Goal: Information Seeking & Learning: Learn about a topic

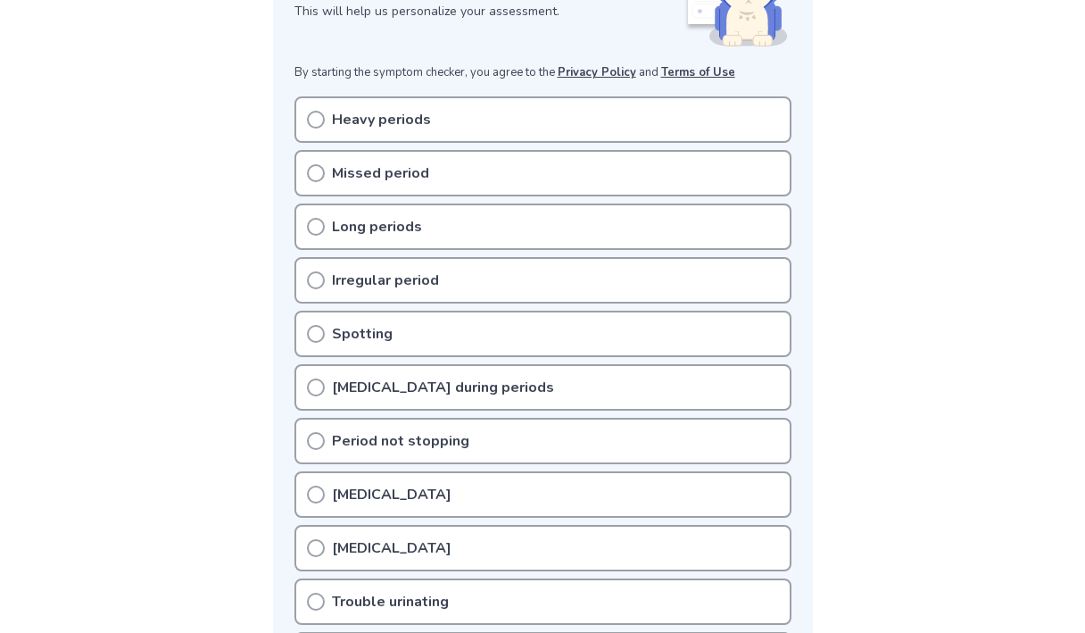
scroll to position [311, 0]
click at [386, 126] on p "Heavy periods" at bounding box center [381, 120] width 99 height 21
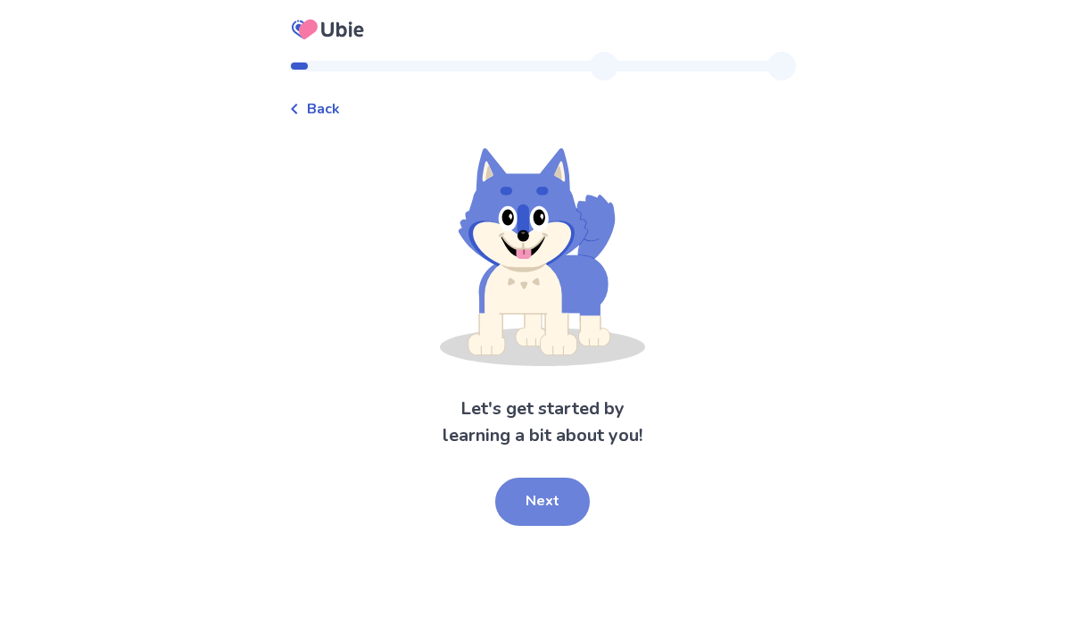
click at [565, 502] on button "Next" at bounding box center [542, 502] width 95 height 48
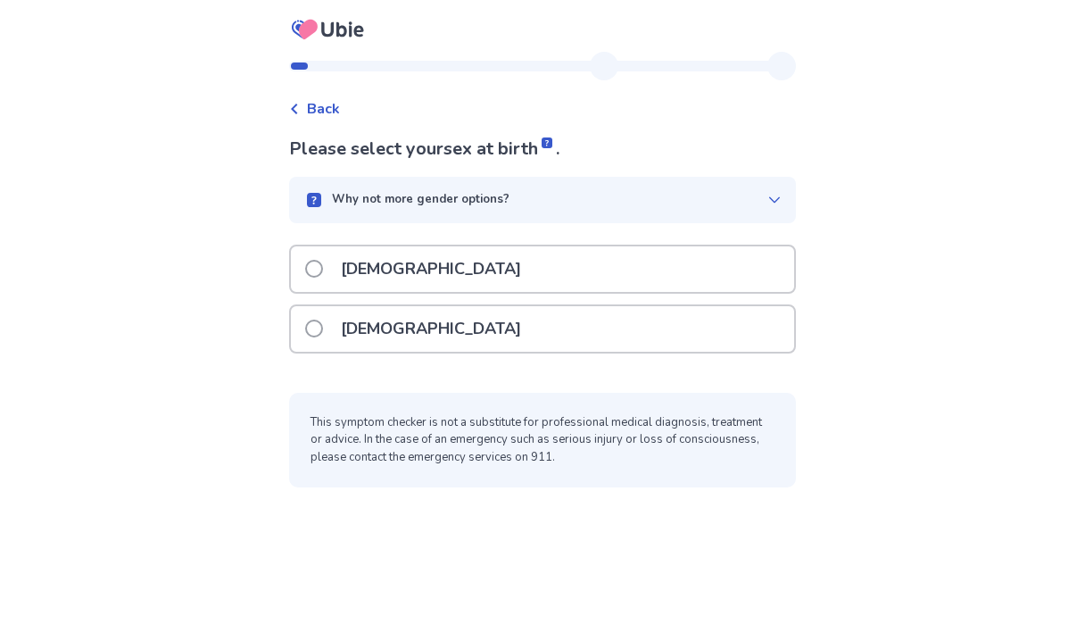
click at [420, 332] on div "Female" at bounding box center [542, 329] width 503 height 46
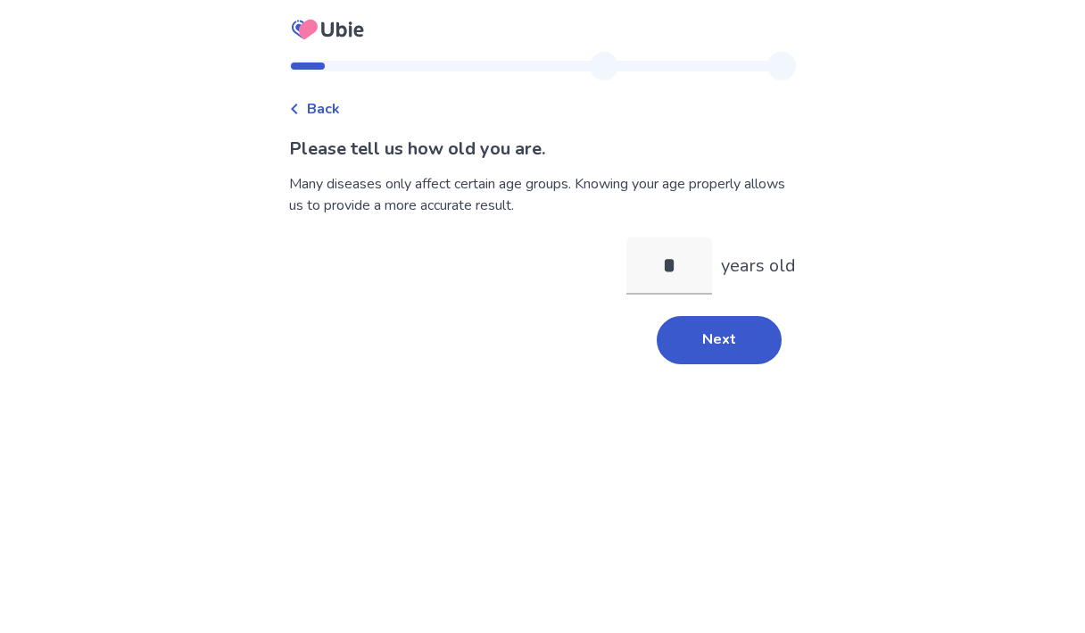
type input "**"
click at [686, 347] on button "Next" at bounding box center [719, 340] width 125 height 48
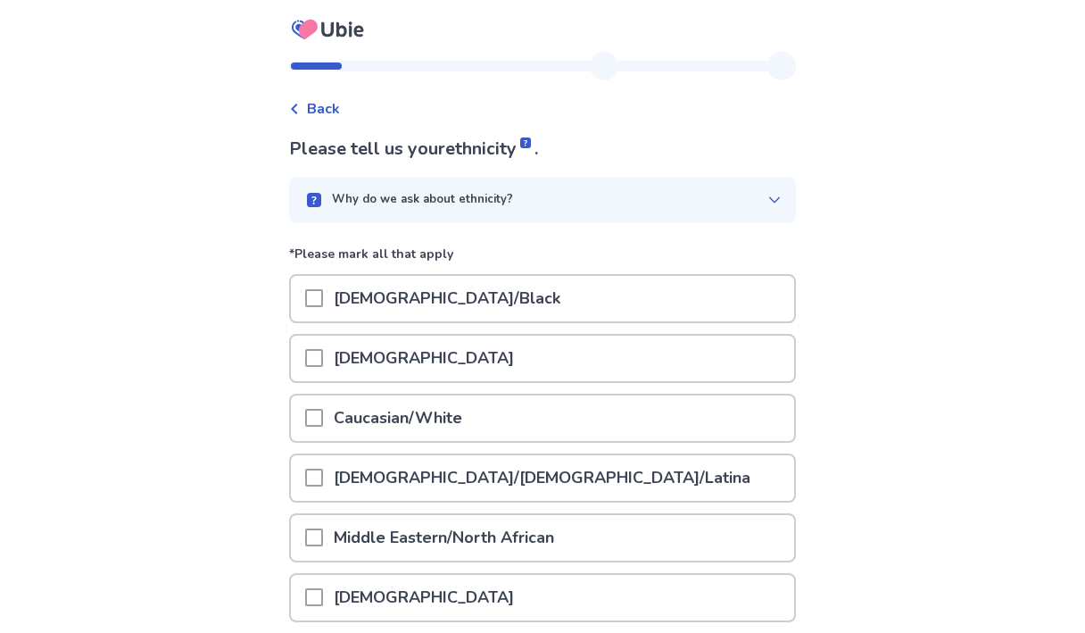
click at [578, 302] on div "African American/Black" at bounding box center [542, 299] width 503 height 46
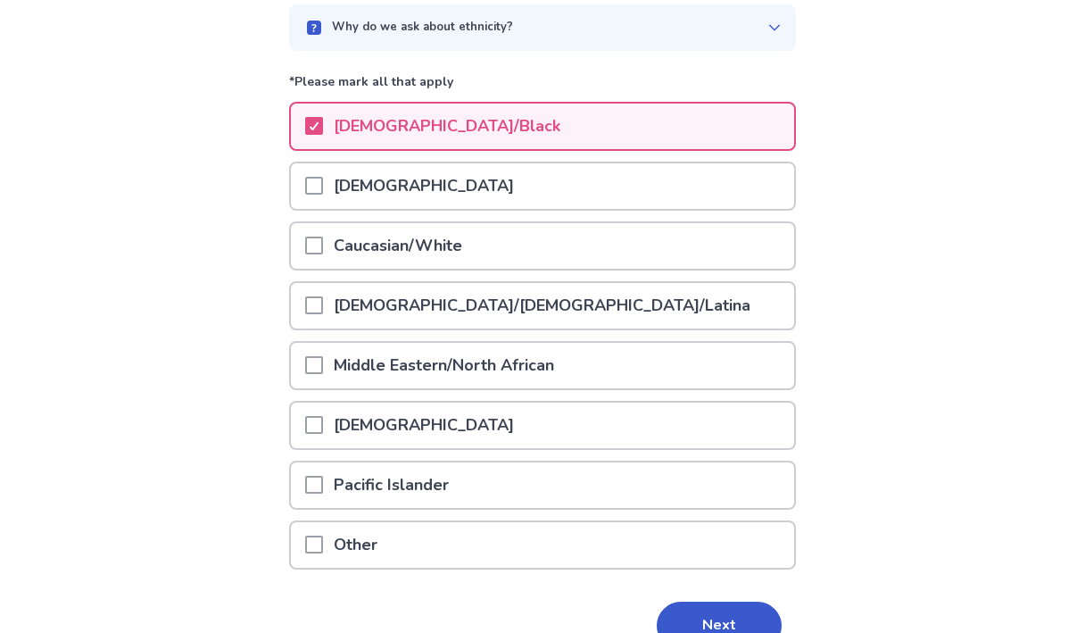
scroll to position [267, 0]
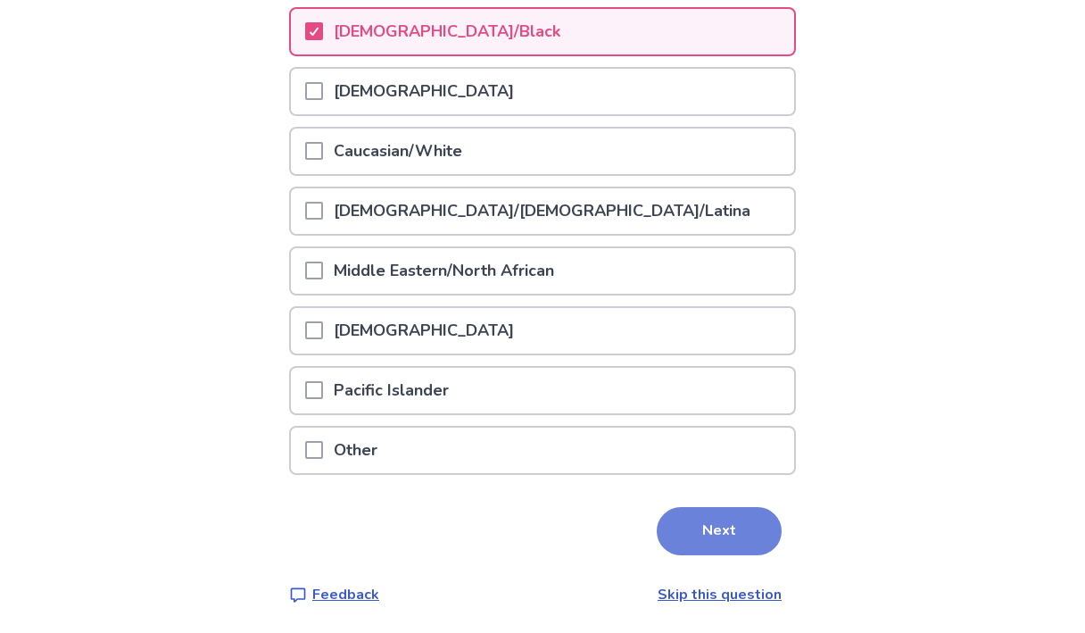
click at [718, 519] on button "Next" at bounding box center [719, 531] width 125 height 48
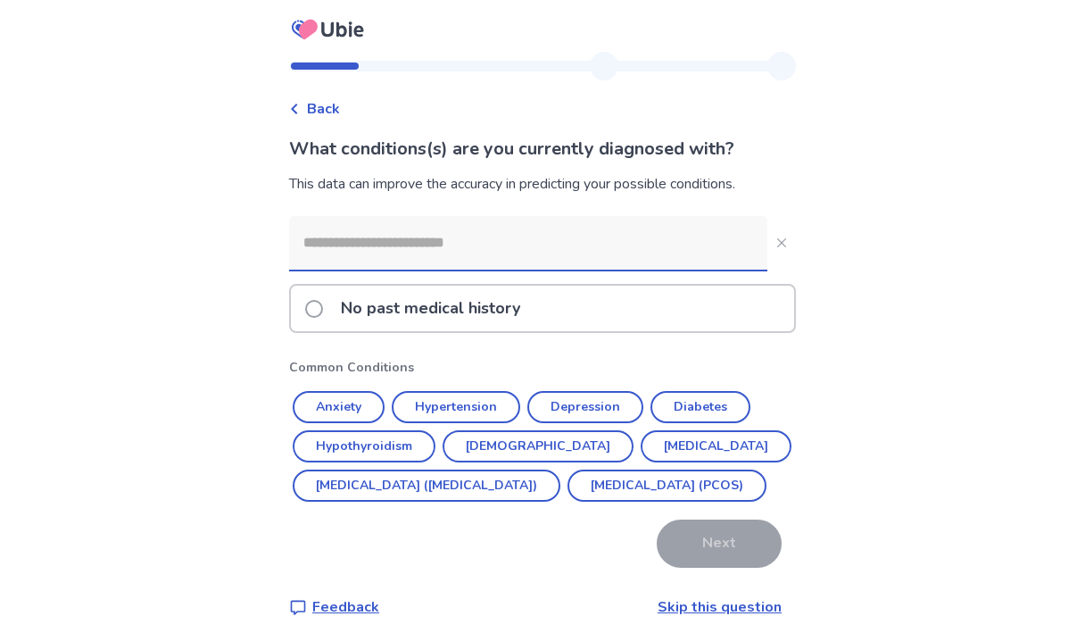
click at [479, 245] on input at bounding box center [528, 243] width 478 height 54
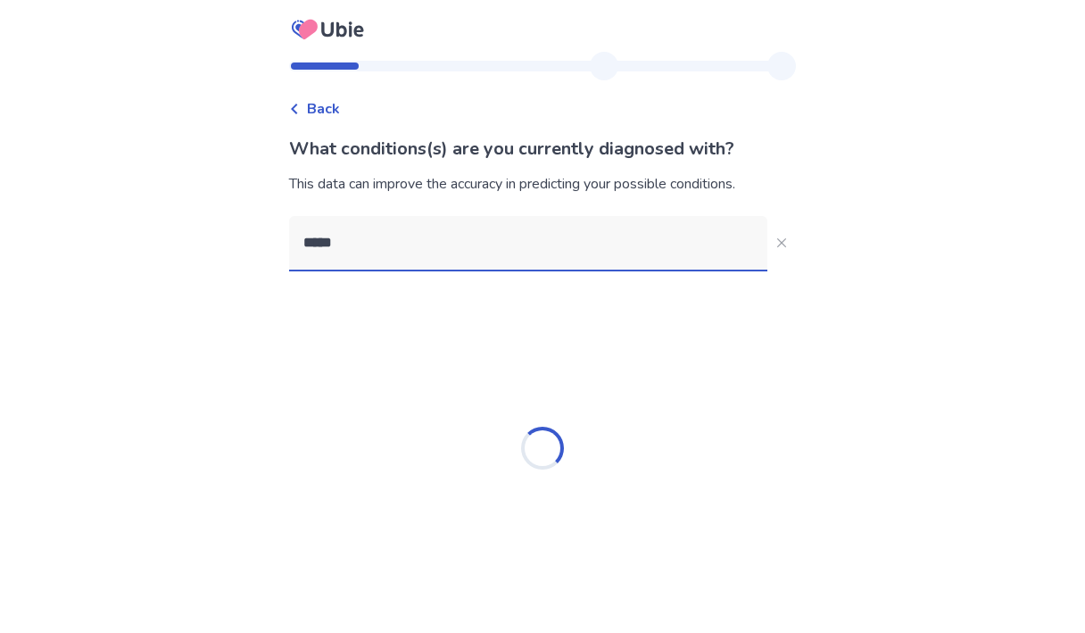
type input "******"
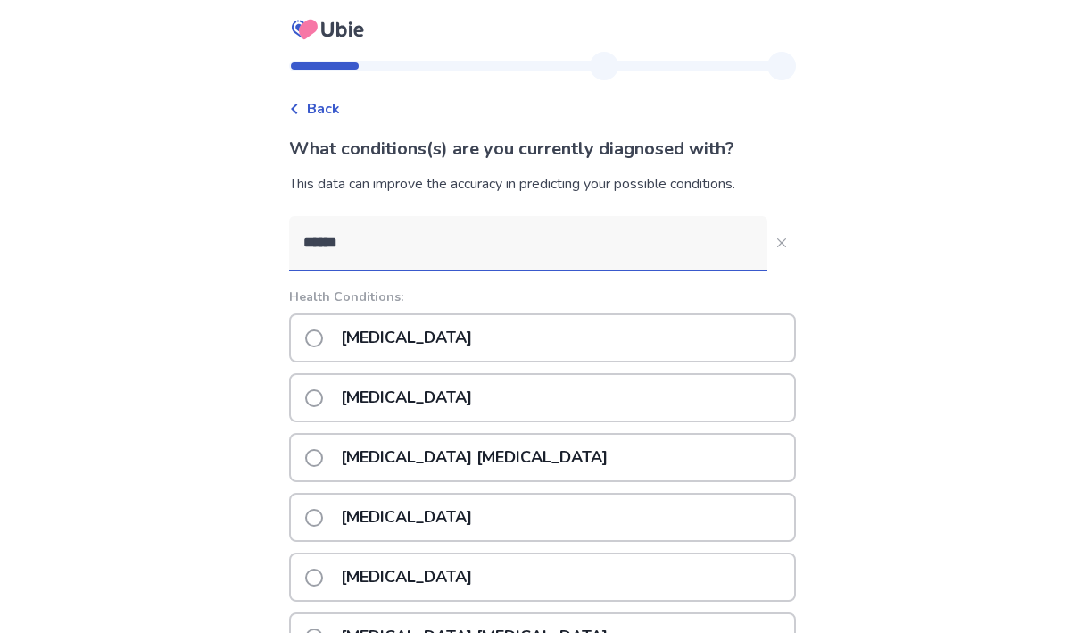
click at [366, 342] on p "Anemia" at bounding box center [406, 338] width 153 height 46
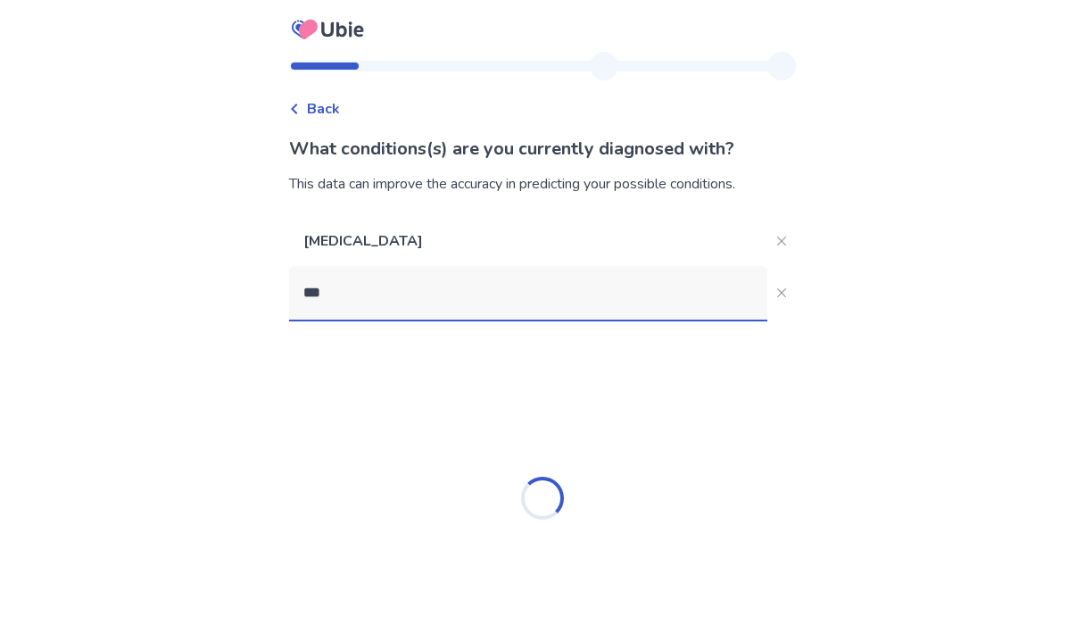
type input "****"
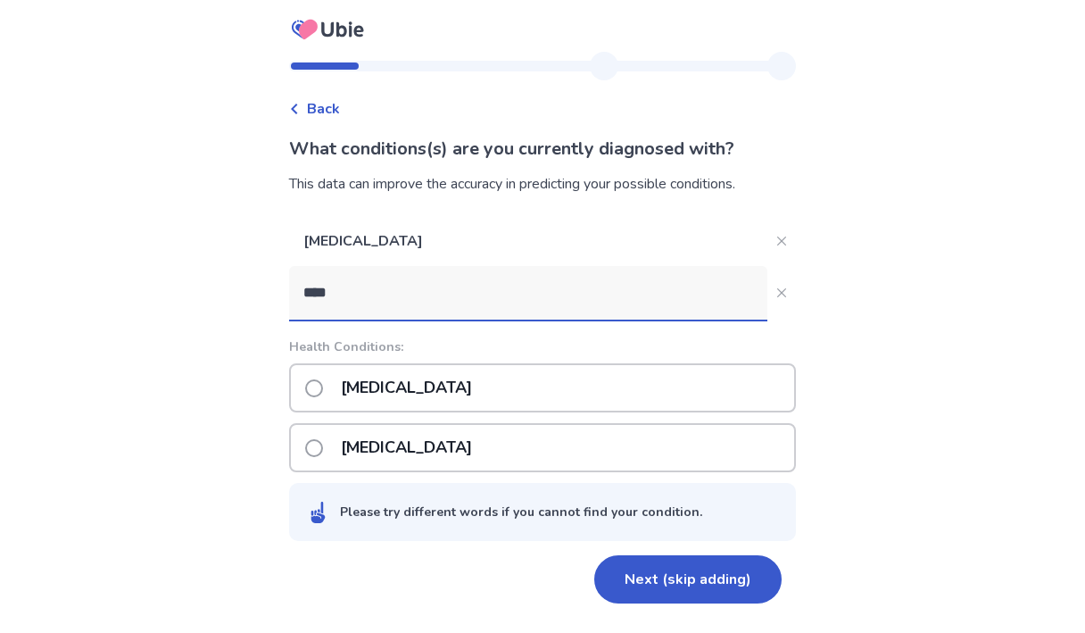
click at [378, 390] on p "High cholesterol" at bounding box center [406, 388] width 153 height 46
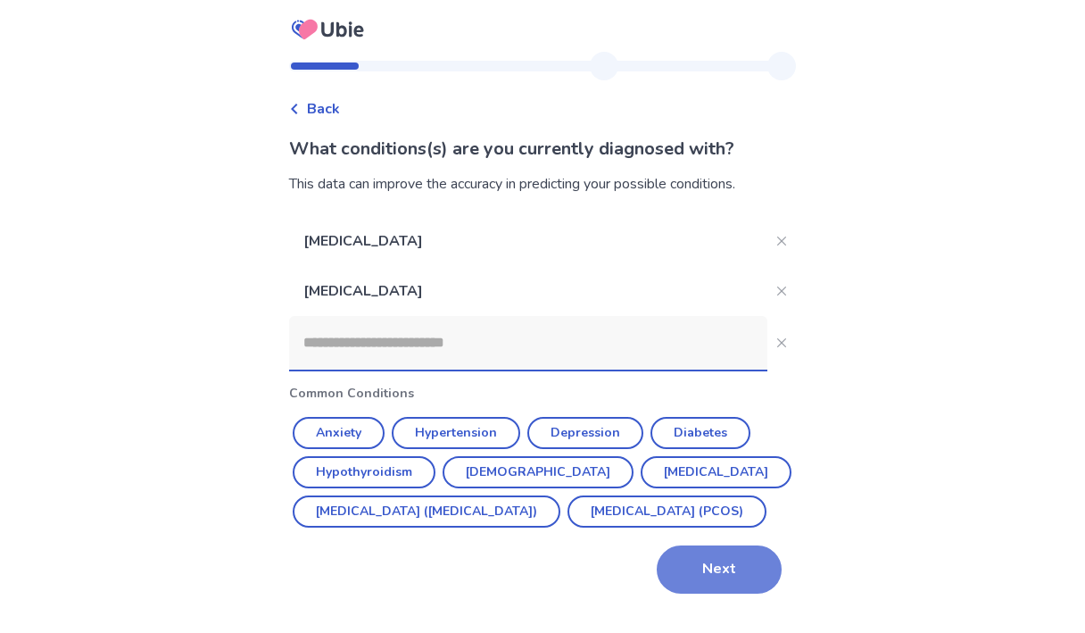
click at [695, 594] on button "Next" at bounding box center [719, 569] width 125 height 48
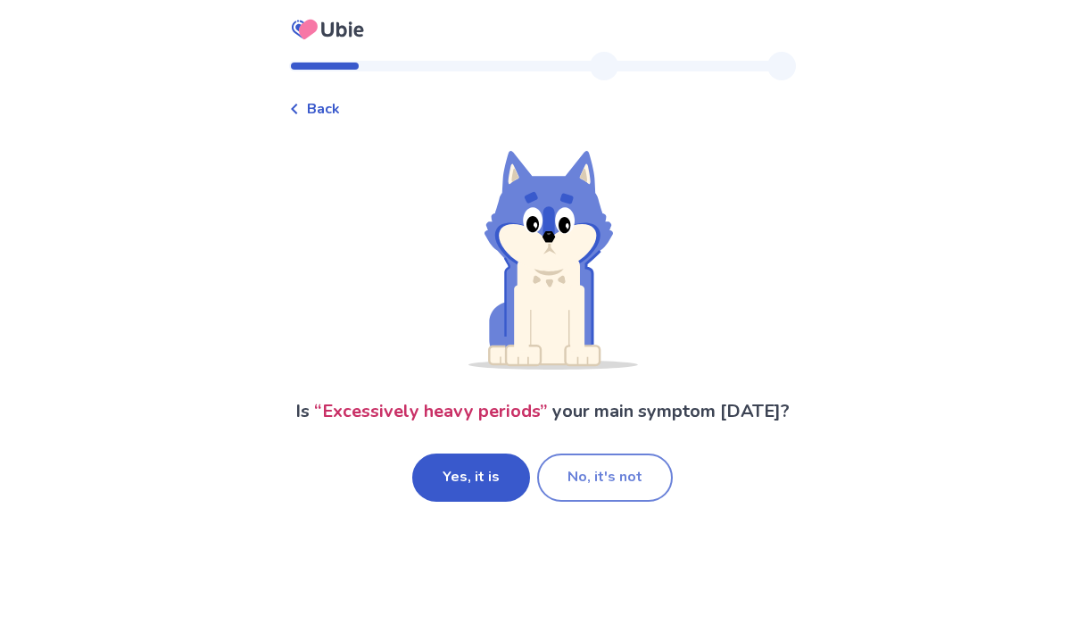
click at [568, 484] on button "No, it's not" at bounding box center [605, 477] width 136 height 48
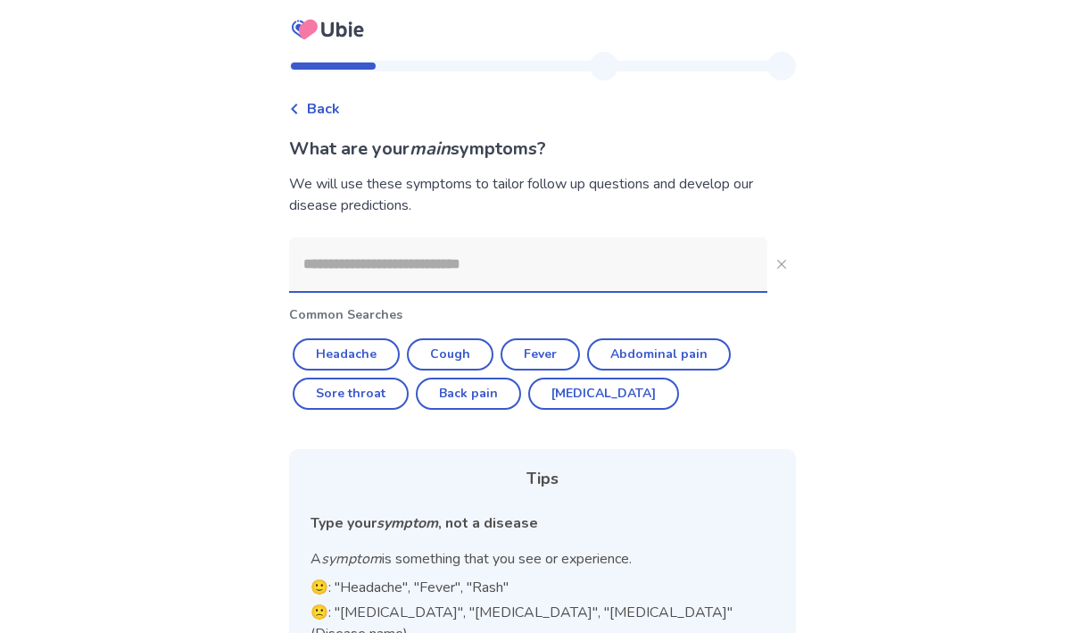
click at [439, 283] on input at bounding box center [528, 264] width 478 height 54
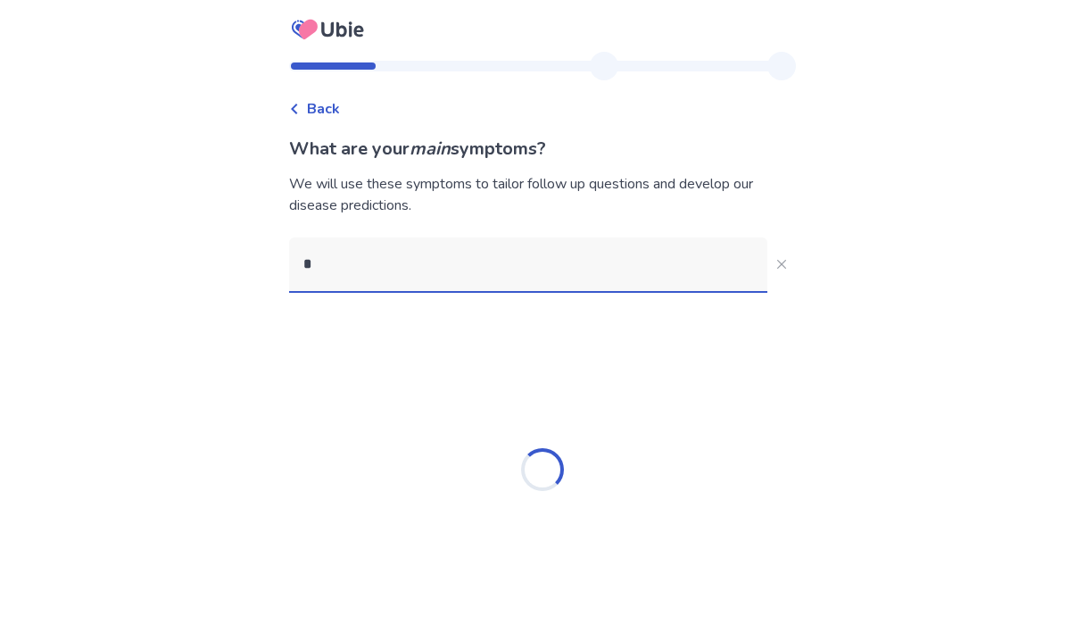
click at [439, 283] on input "*" at bounding box center [528, 264] width 478 height 54
type input "***"
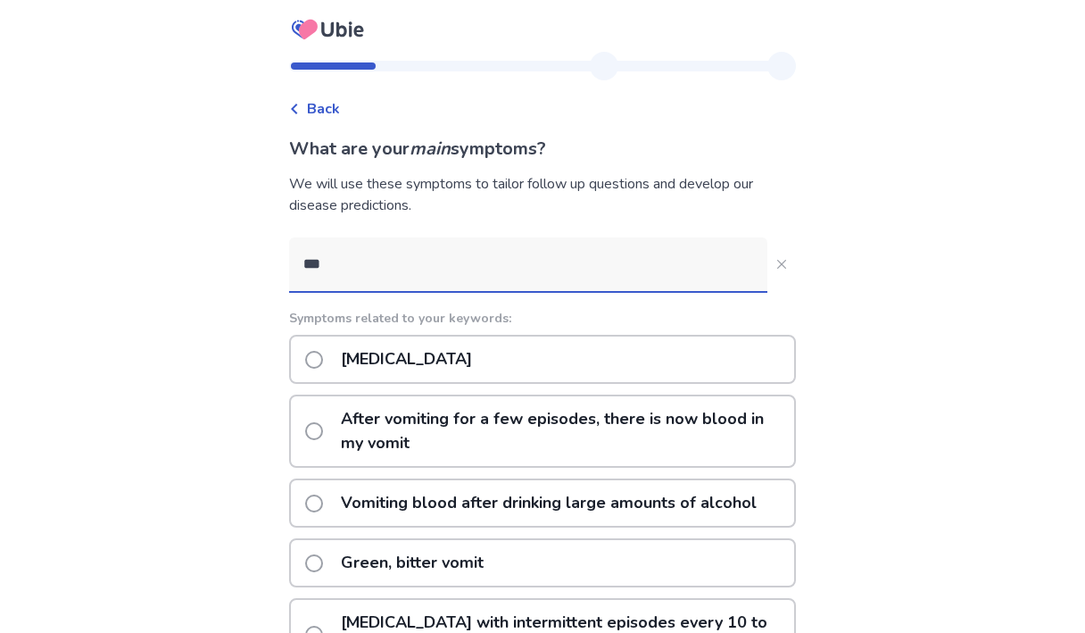
click at [482, 364] on p "Nausea or vomiting" at bounding box center [406, 360] width 153 height 46
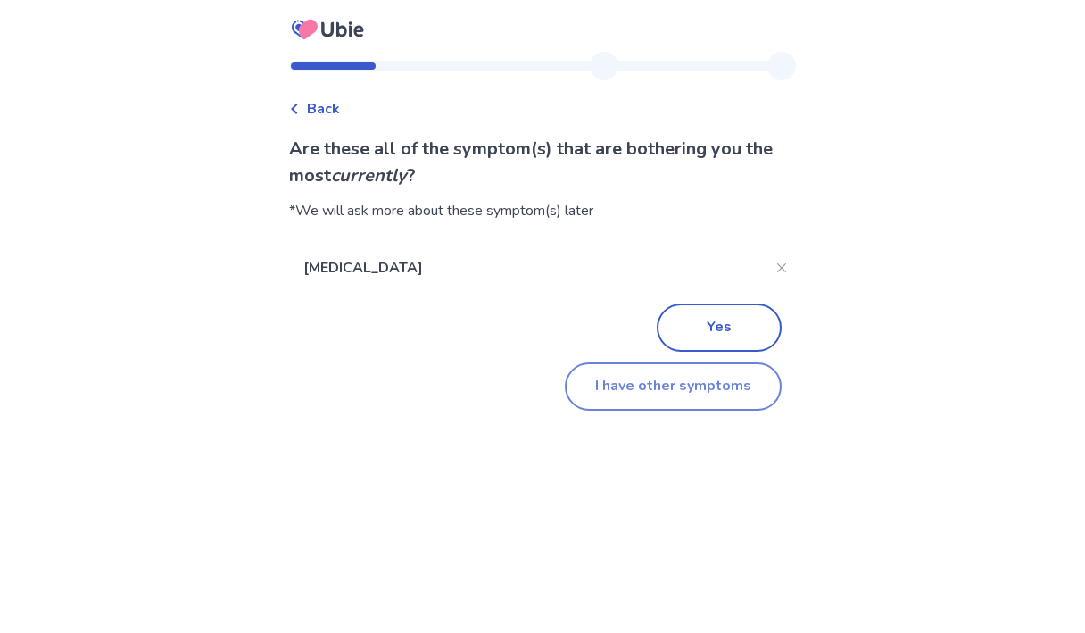
click at [620, 387] on button "I have other symptoms" at bounding box center [673, 386] width 217 height 48
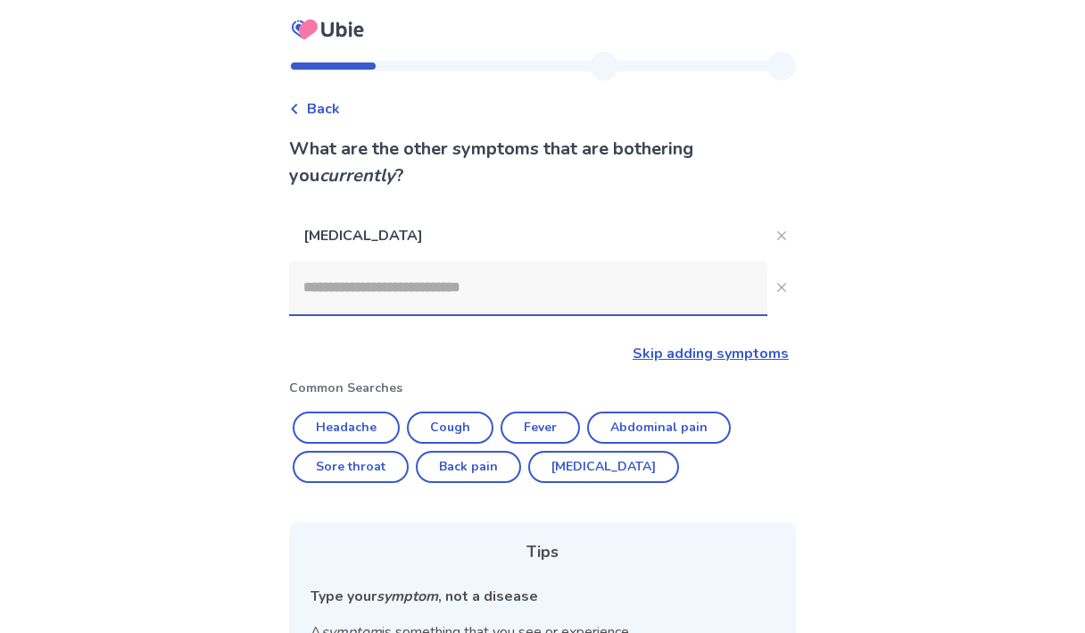
click at [449, 287] on input at bounding box center [528, 288] width 478 height 54
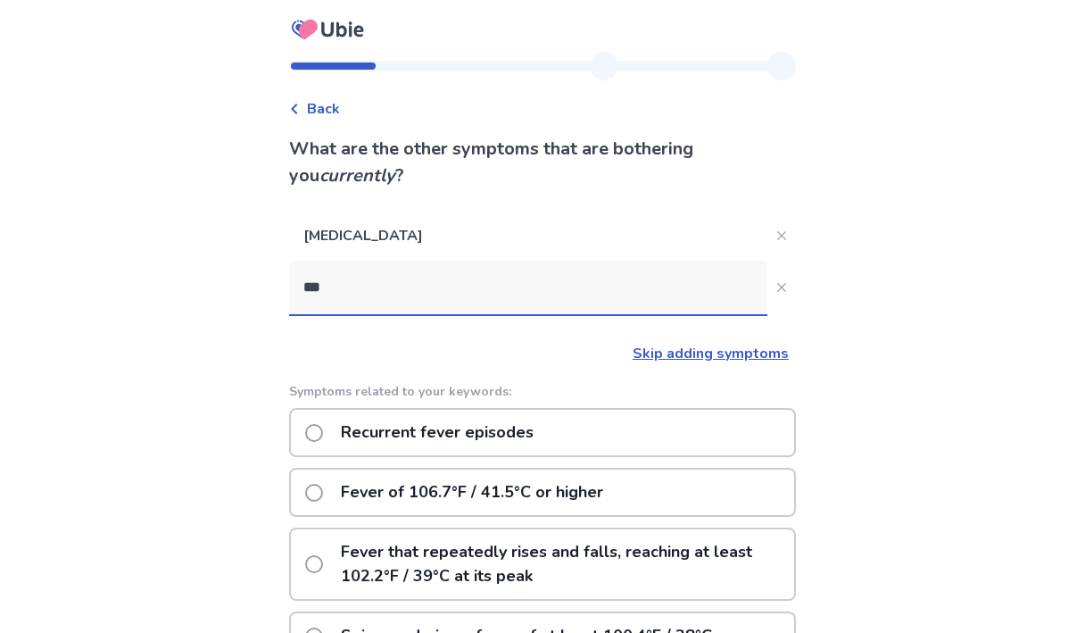
type input "****"
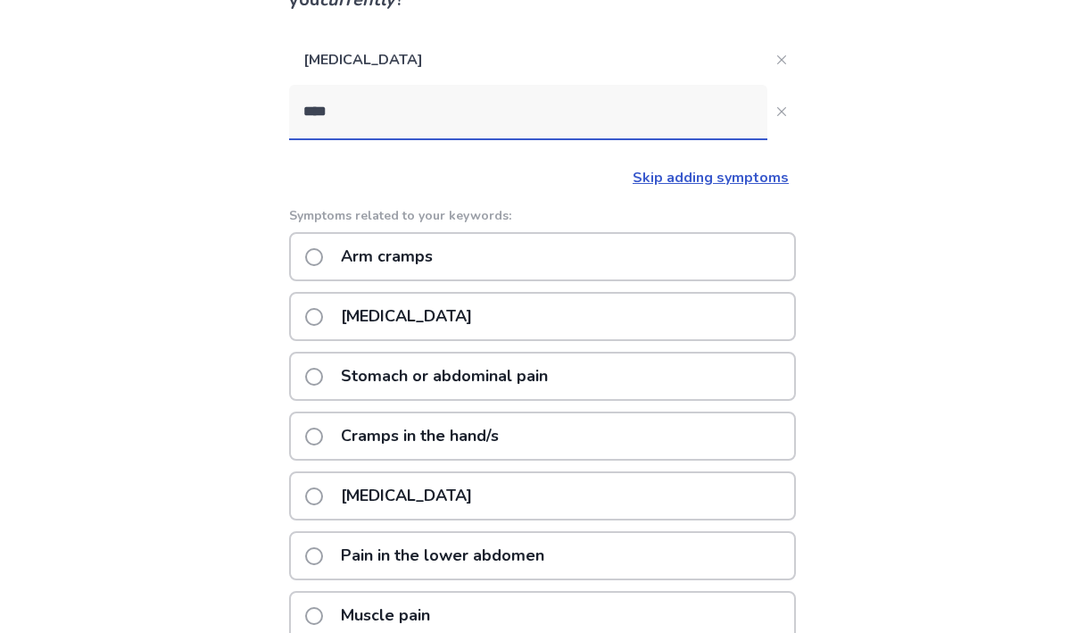
scroll to position [211, 0]
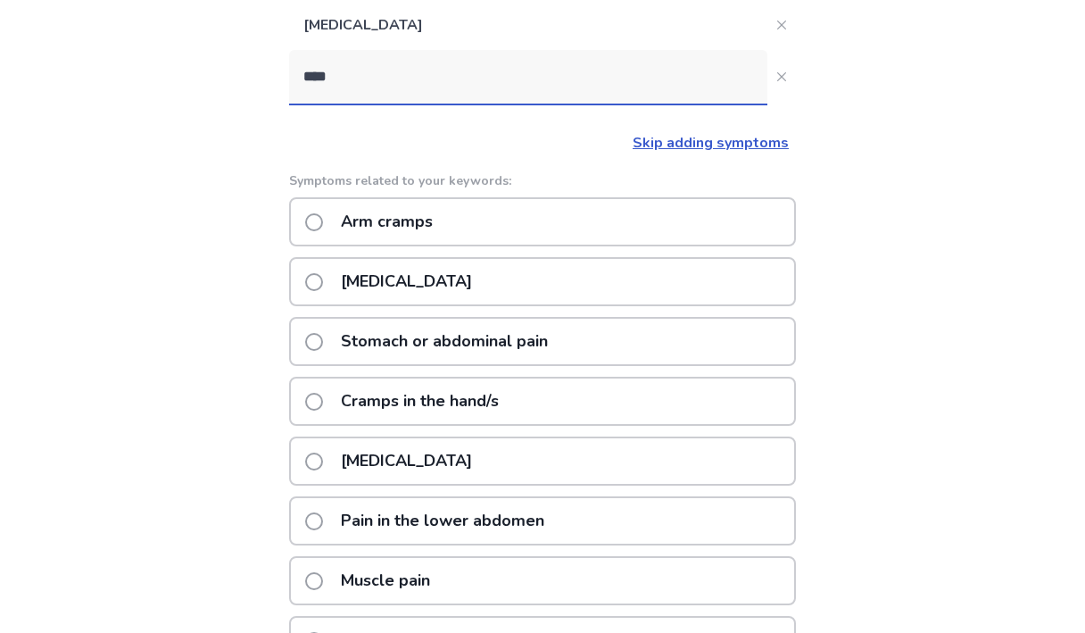
click at [405, 290] on p "Menstrual cramps" at bounding box center [406, 282] width 153 height 46
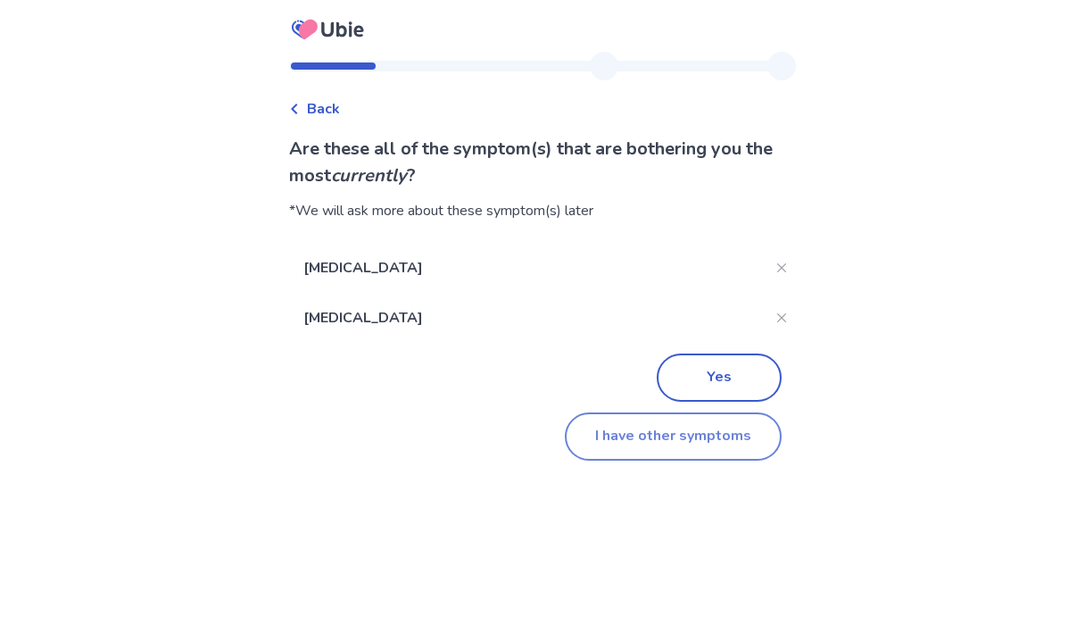
click at [620, 440] on button "I have other symptoms" at bounding box center [673, 436] width 217 height 48
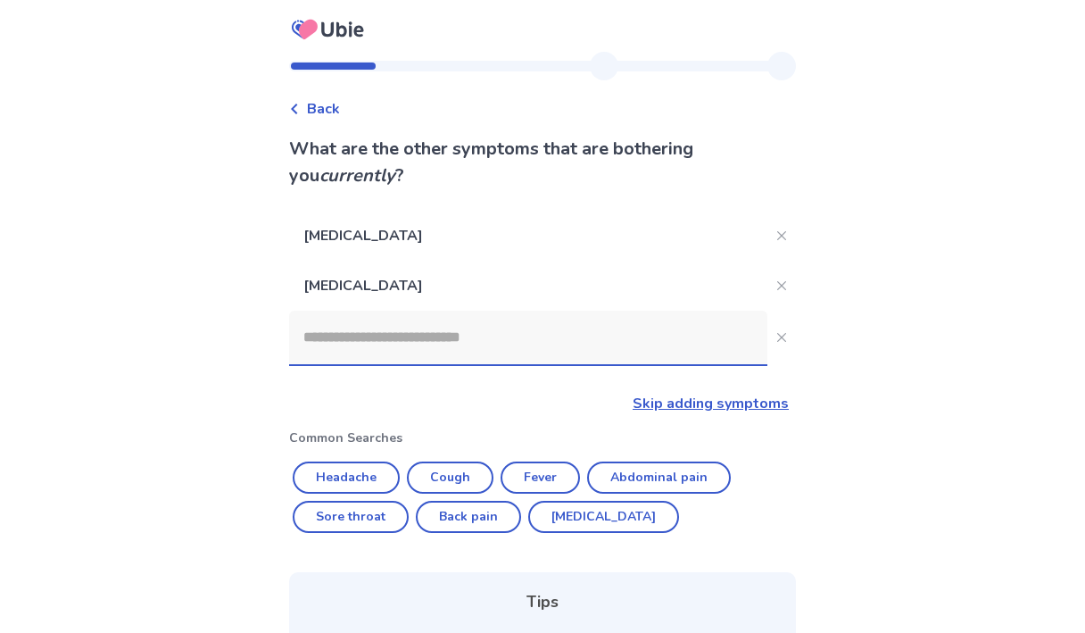
scroll to position [211, 0]
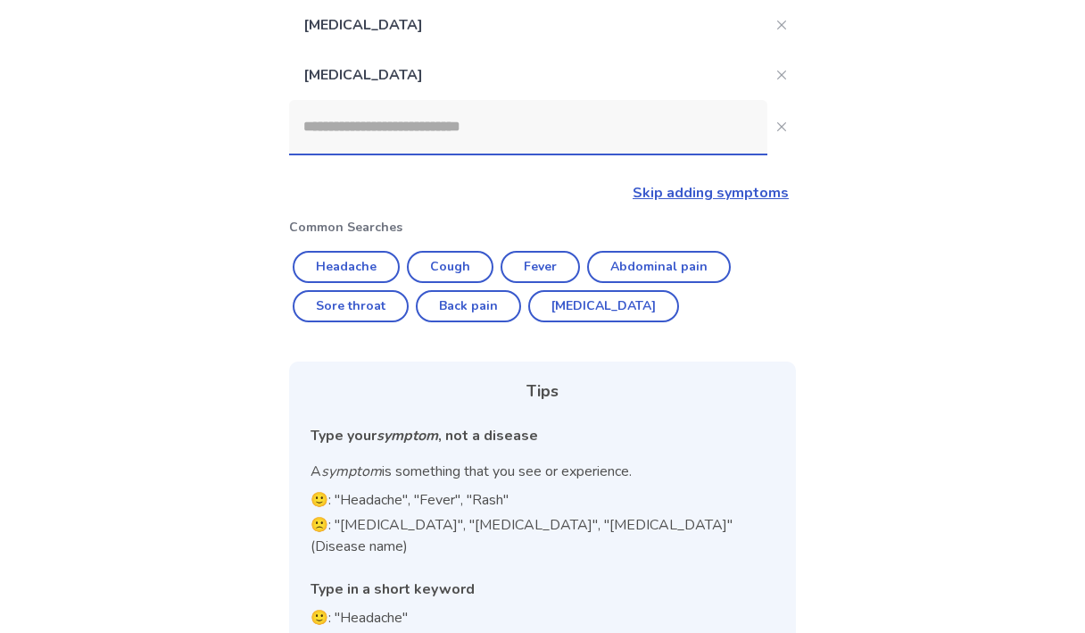
click at [424, 136] on input at bounding box center [528, 127] width 478 height 54
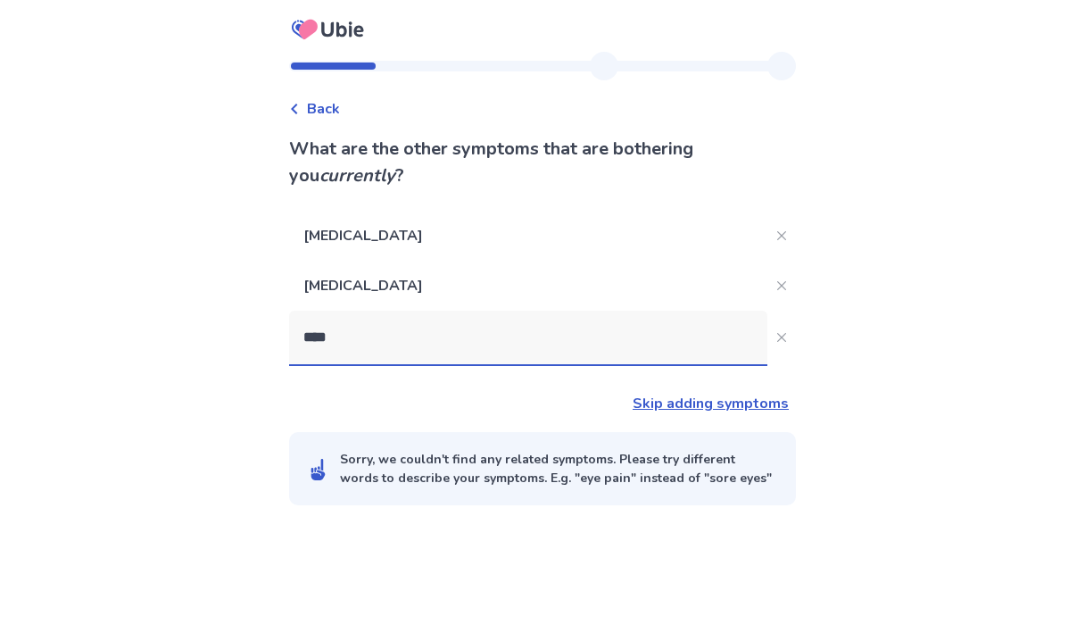
scroll to position [0, 0]
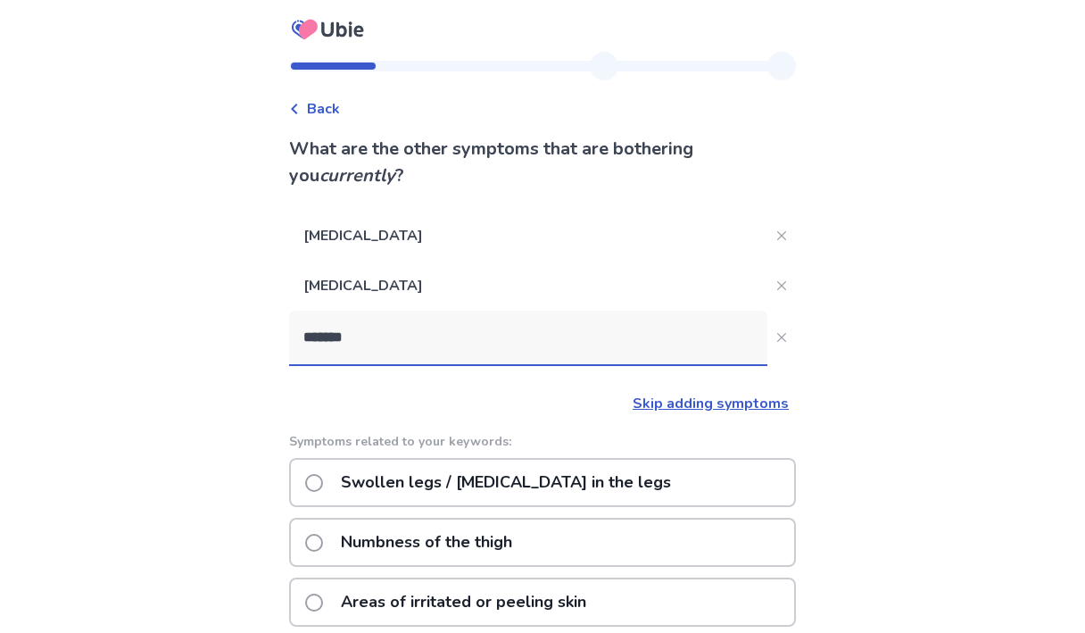
type input "********"
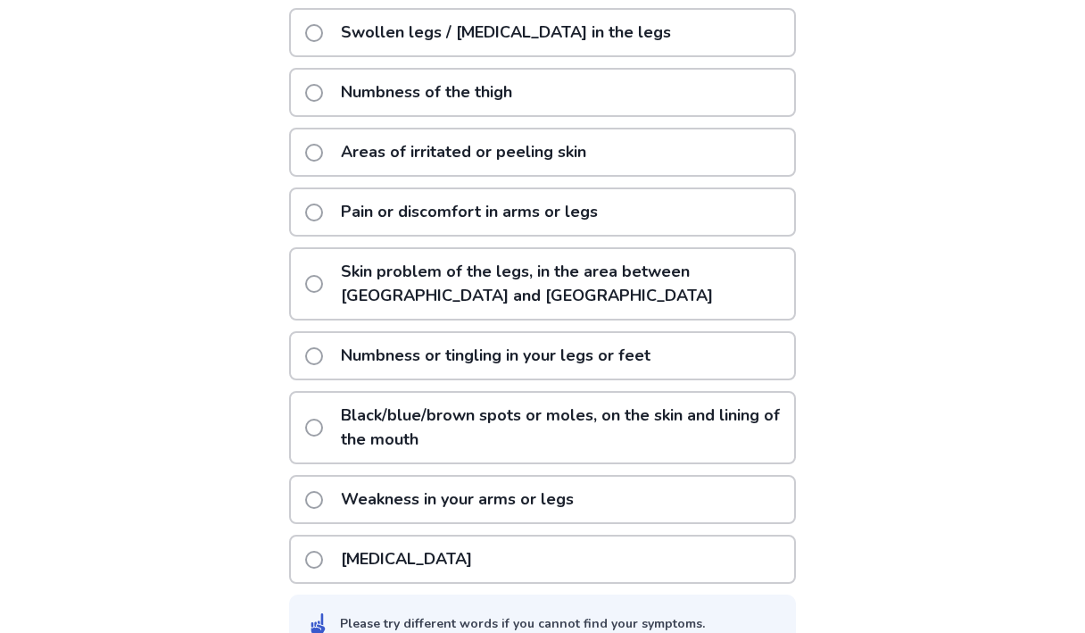
scroll to position [491, 0]
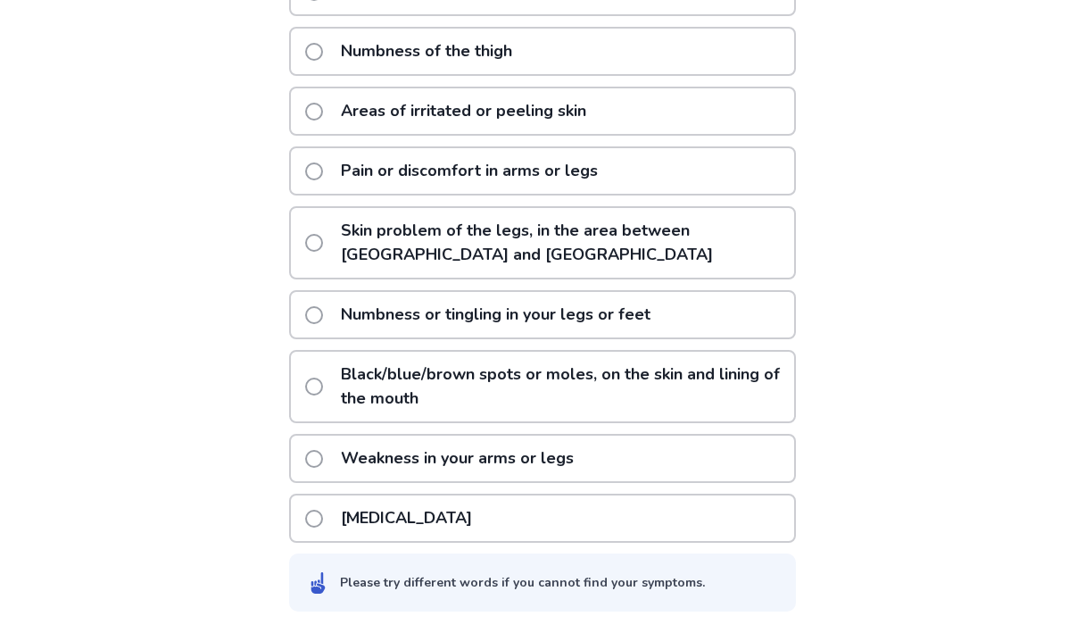
click at [429, 518] on p "Leg cramps" at bounding box center [406, 518] width 153 height 46
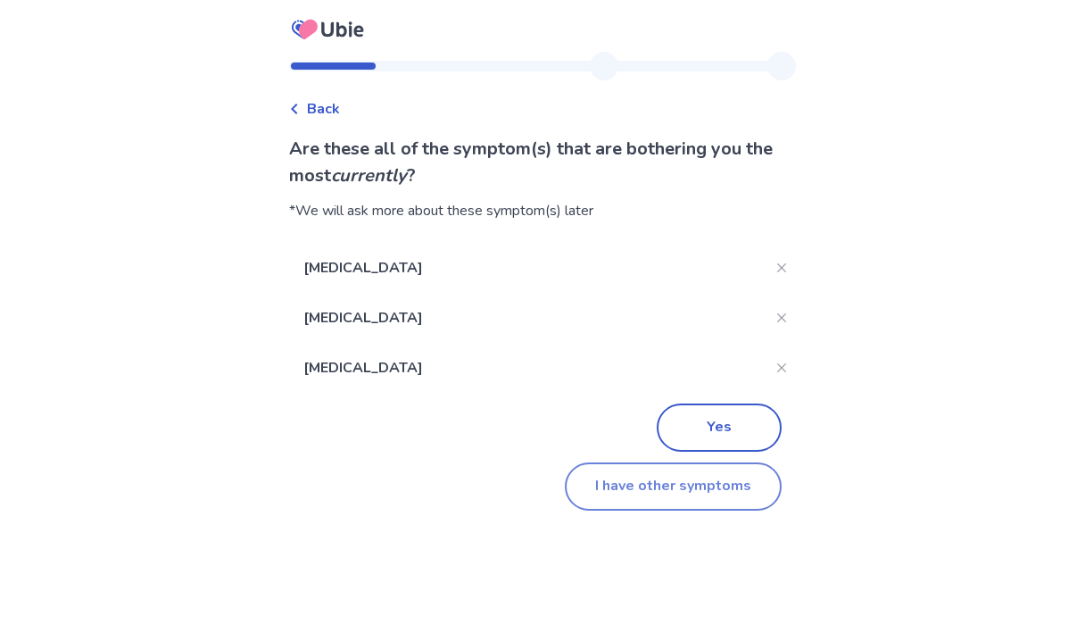
click at [618, 479] on button "I have other symptoms" at bounding box center [673, 486] width 217 height 48
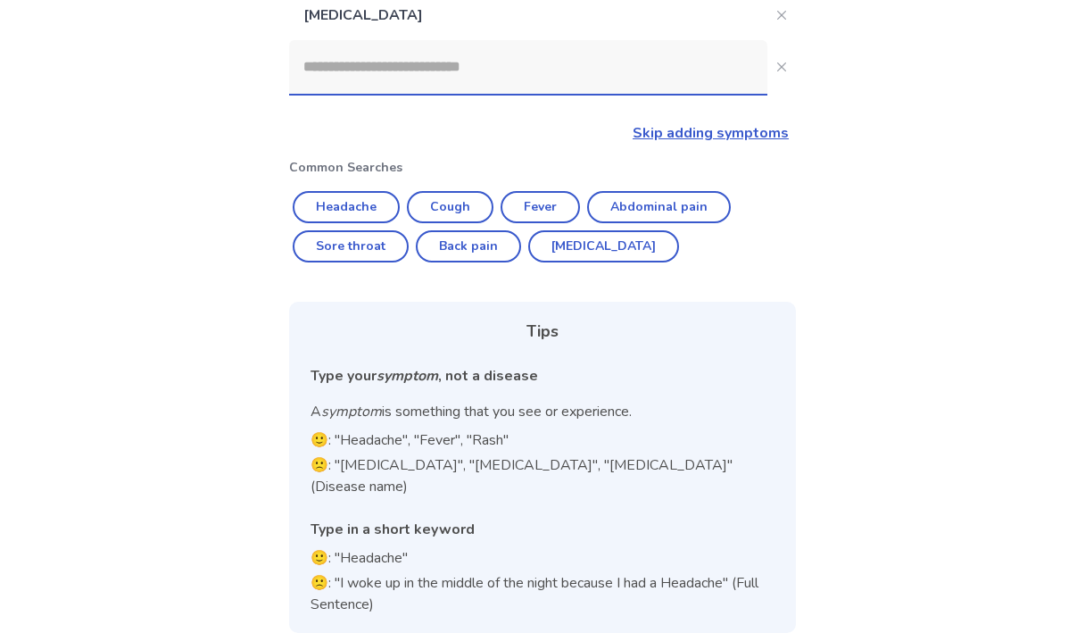
click at [422, 68] on input at bounding box center [528, 67] width 478 height 54
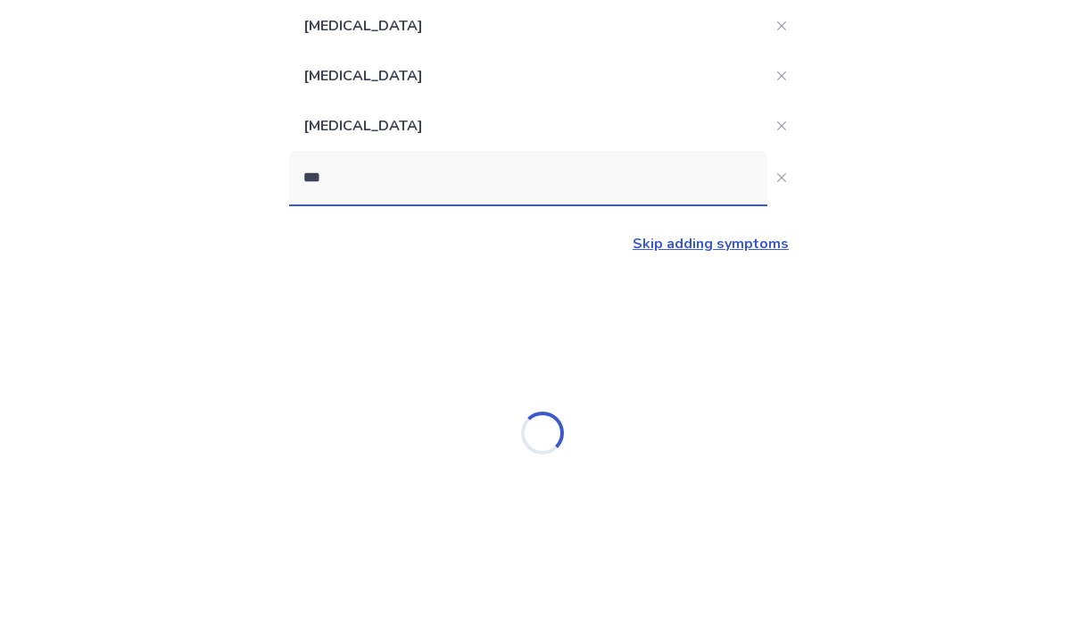
type input "****"
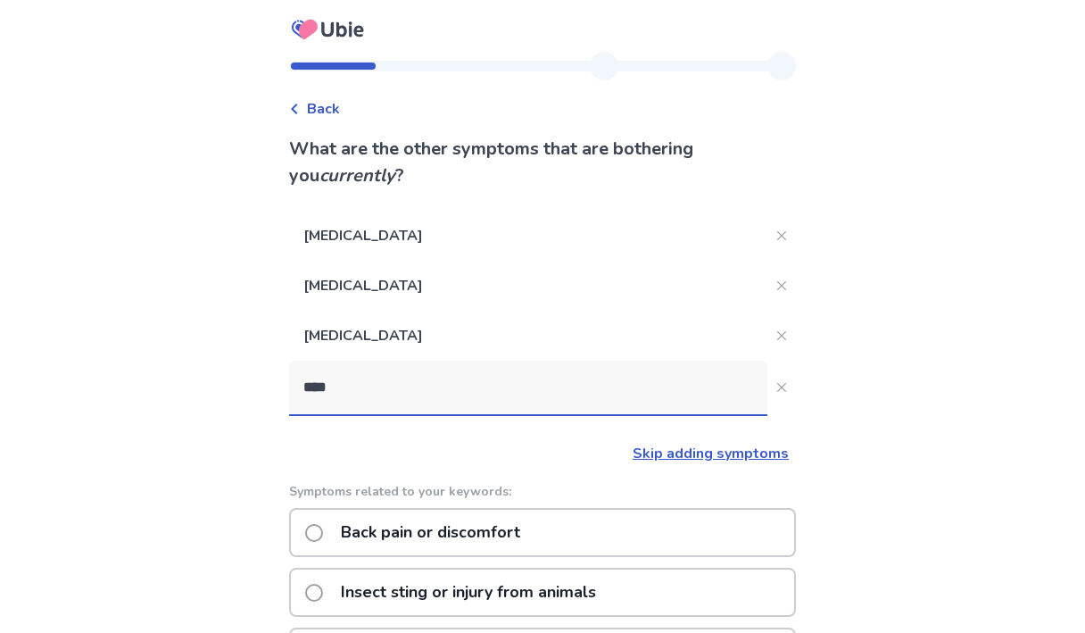
click at [356, 536] on p "Back pain or discomfort" at bounding box center [430, 533] width 201 height 46
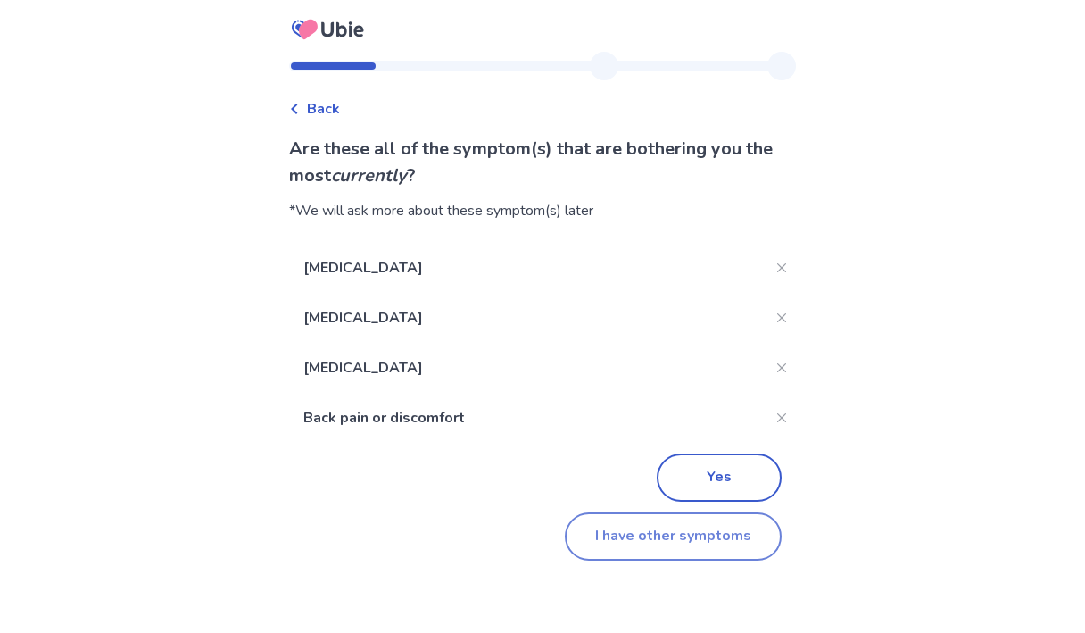
click at [617, 534] on button "I have other symptoms" at bounding box center [673, 536] width 217 height 48
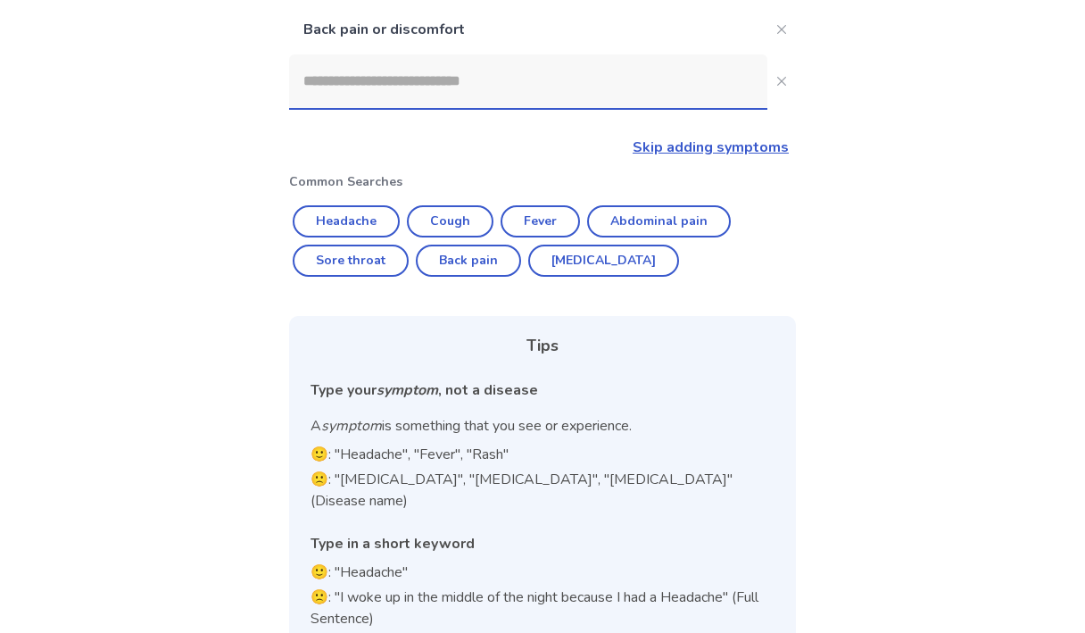
scroll to position [370, 0]
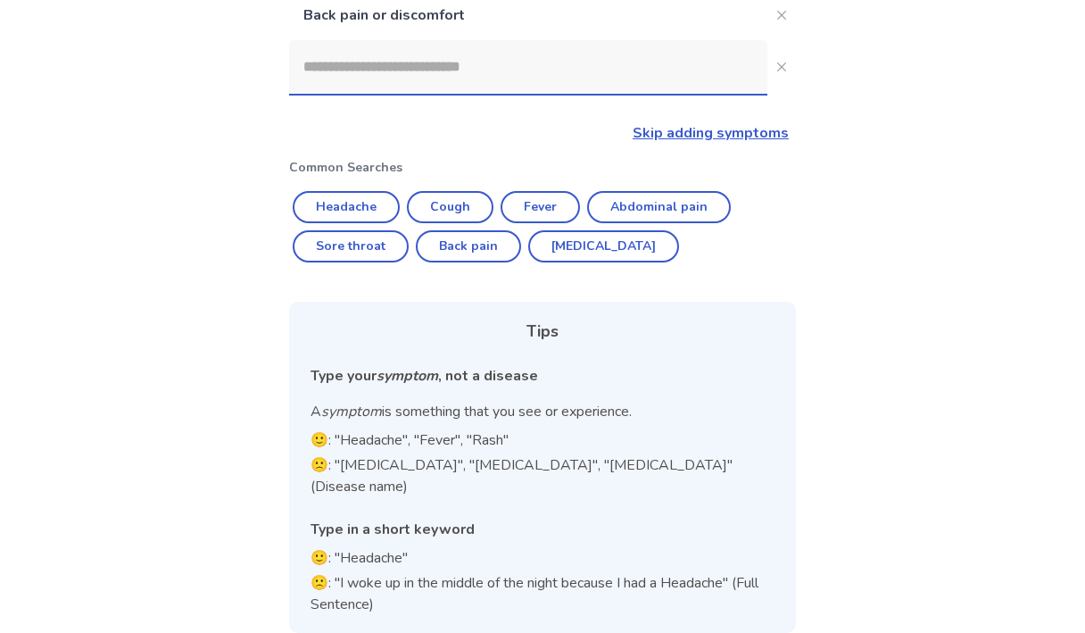
click at [368, 84] on input at bounding box center [528, 67] width 478 height 54
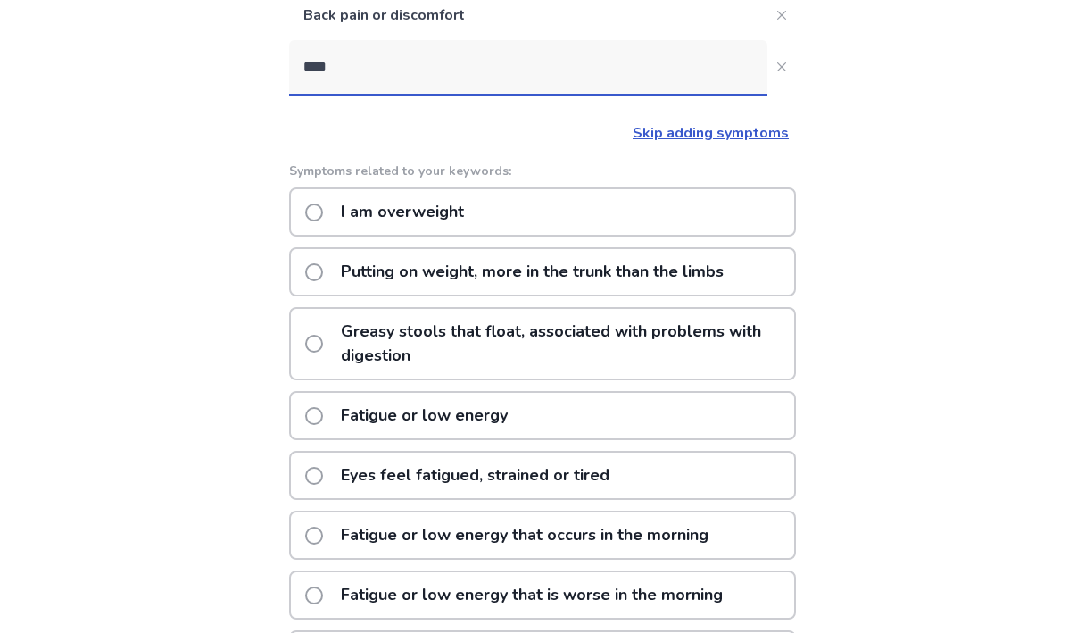
type input "*****"
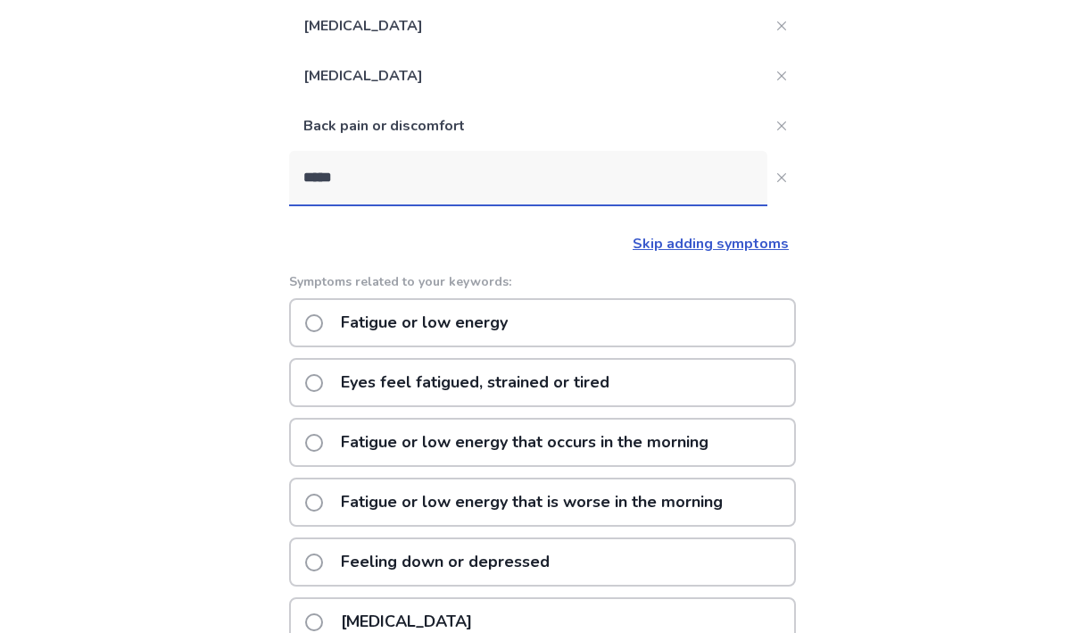
scroll to position [370, 0]
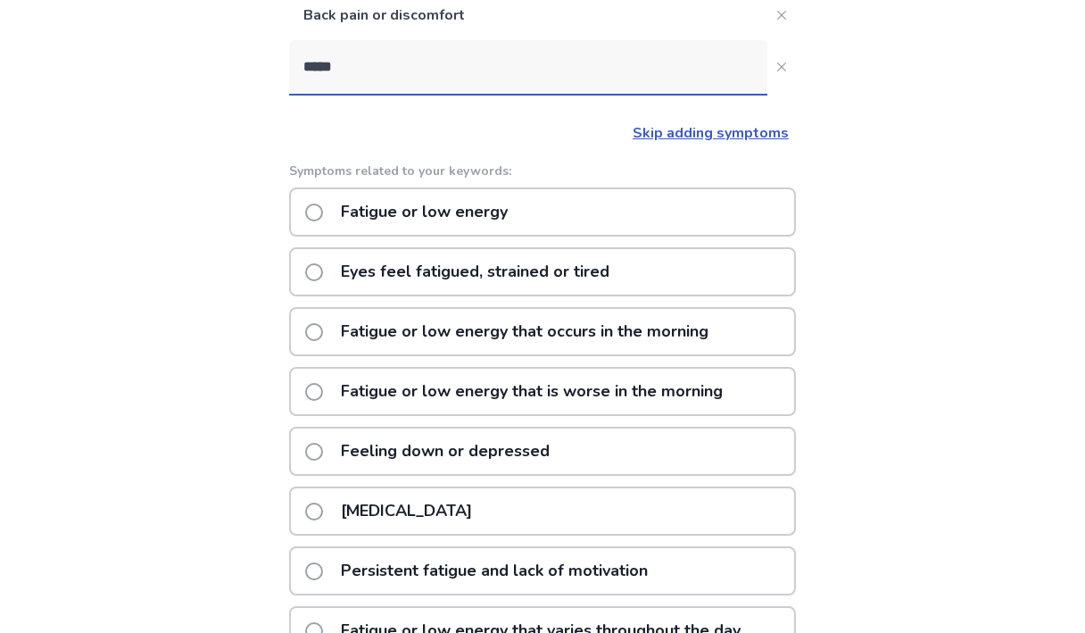
click at [559, 208] on div "Fatigue or low energy" at bounding box center [542, 211] width 507 height 49
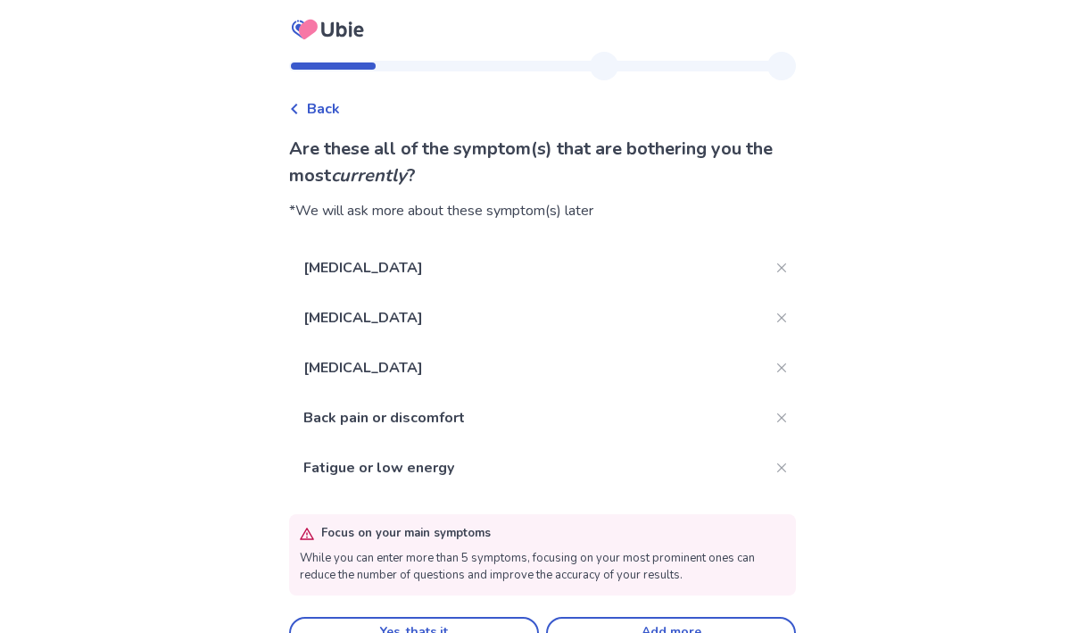
scroll to position [37, 0]
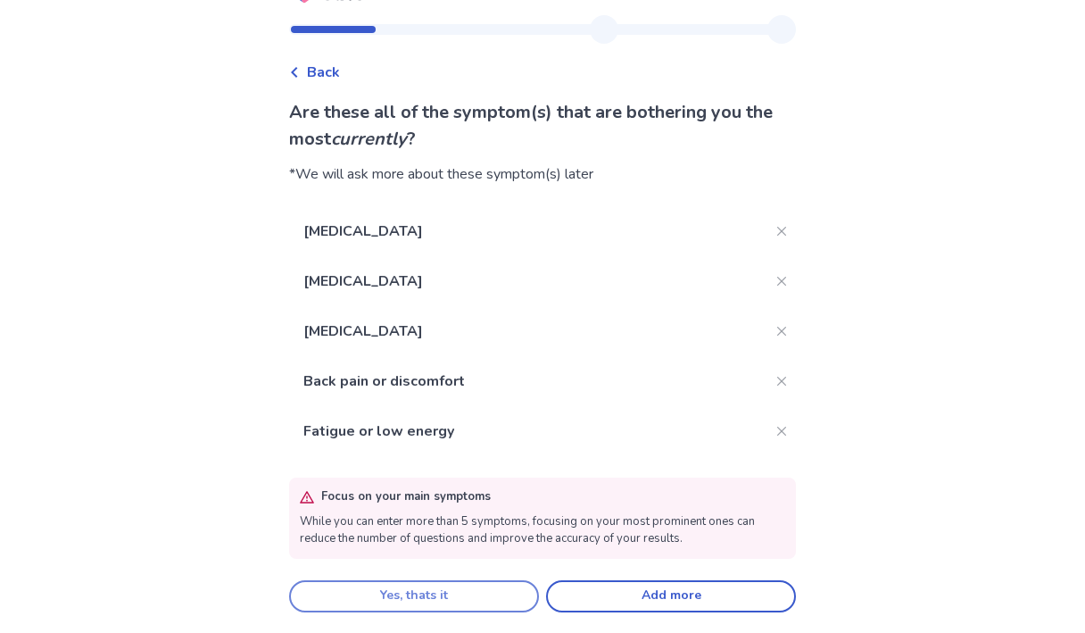
click at [504, 586] on button "Yes, thats it" at bounding box center [414, 596] width 250 height 32
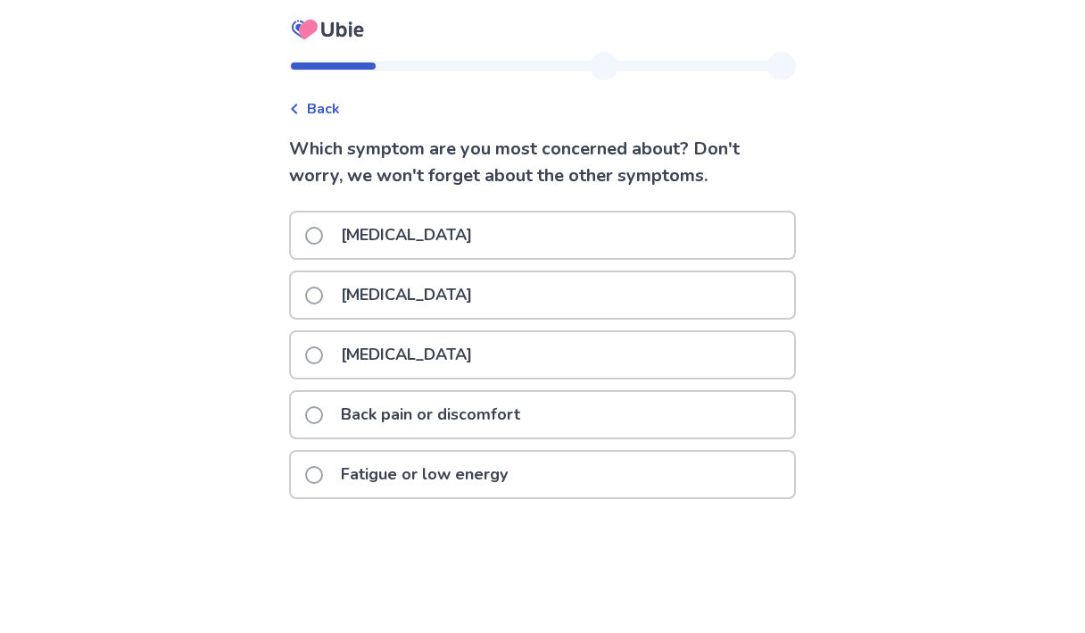
click at [448, 234] on p "Nausea or vomiting" at bounding box center [406, 235] width 153 height 46
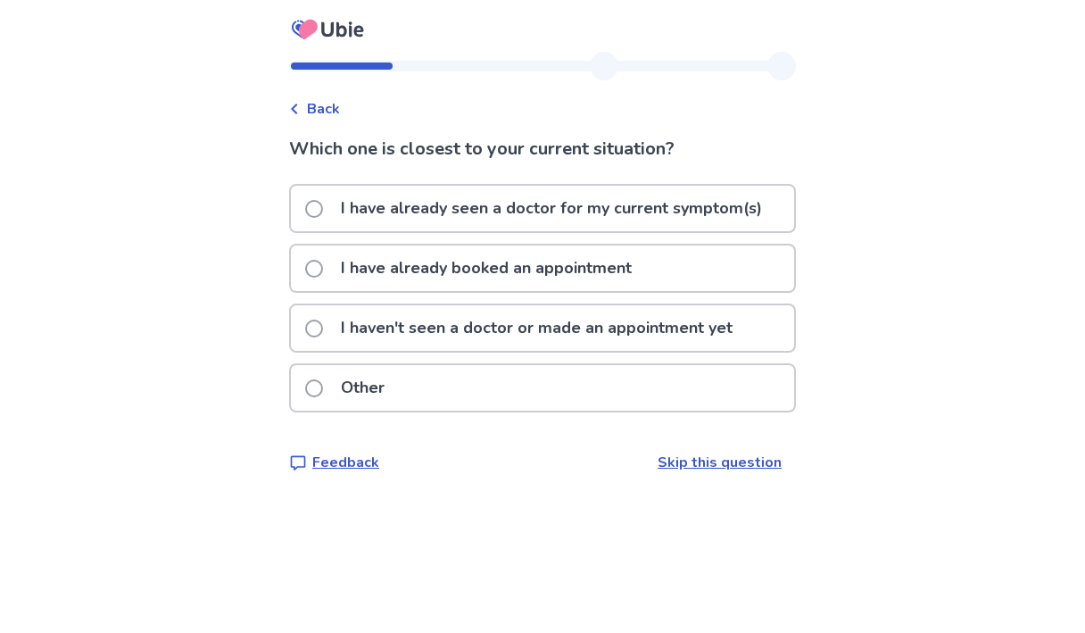
click at [429, 220] on p "I have already seen a doctor for my current symptom(s)" at bounding box center [551, 209] width 443 height 46
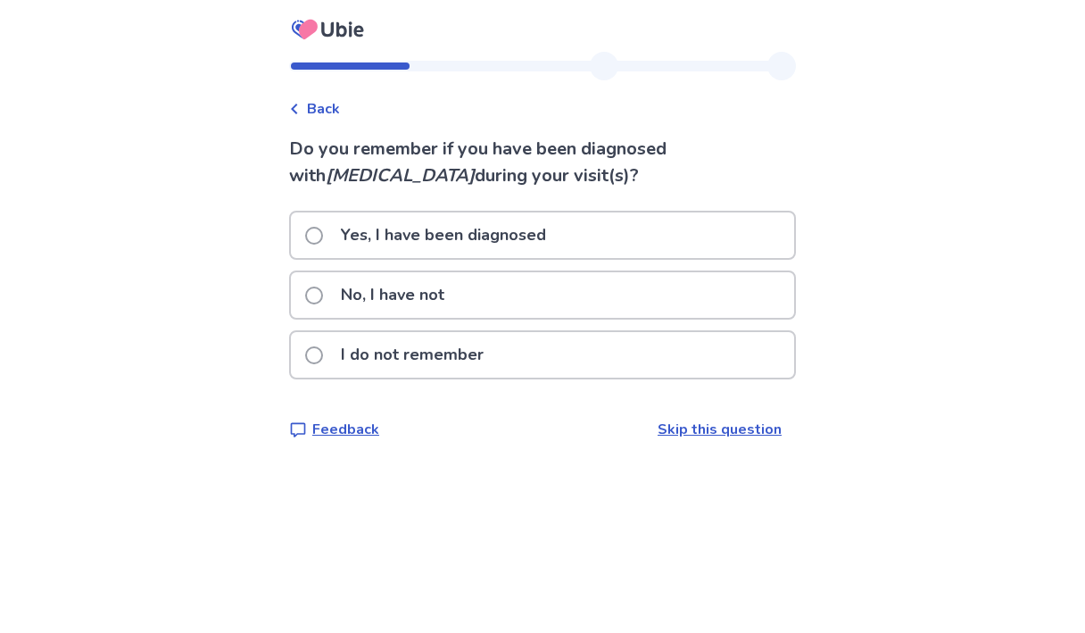
click at [428, 276] on p "No, I have not" at bounding box center [392, 295] width 125 height 46
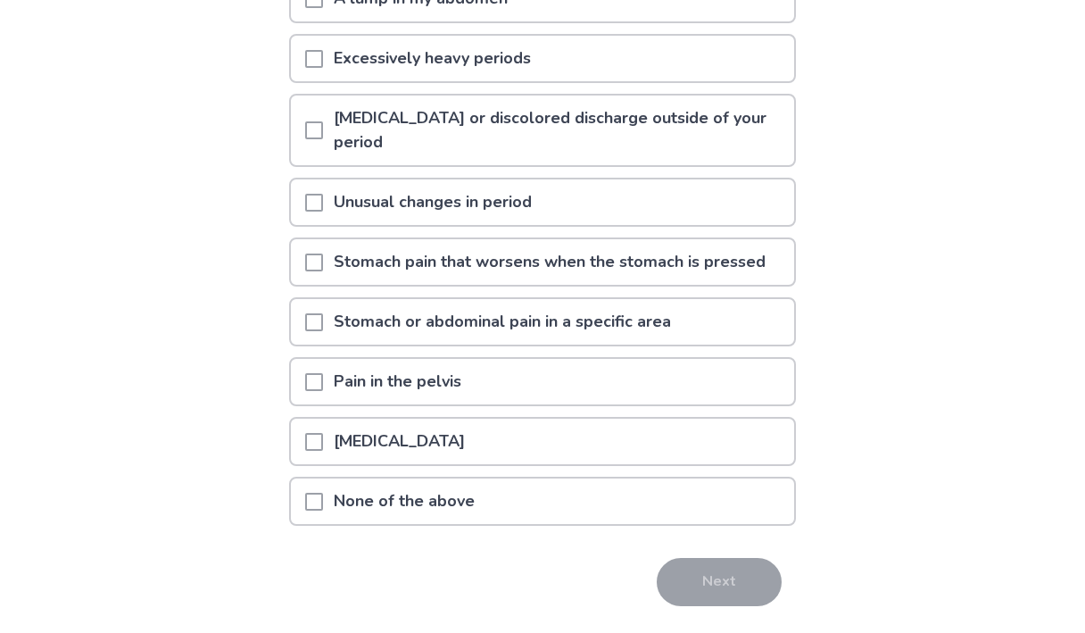
scroll to position [327, 0]
click at [443, 241] on p "Stomach pain that worsens when the stomach is pressed" at bounding box center [549, 261] width 453 height 46
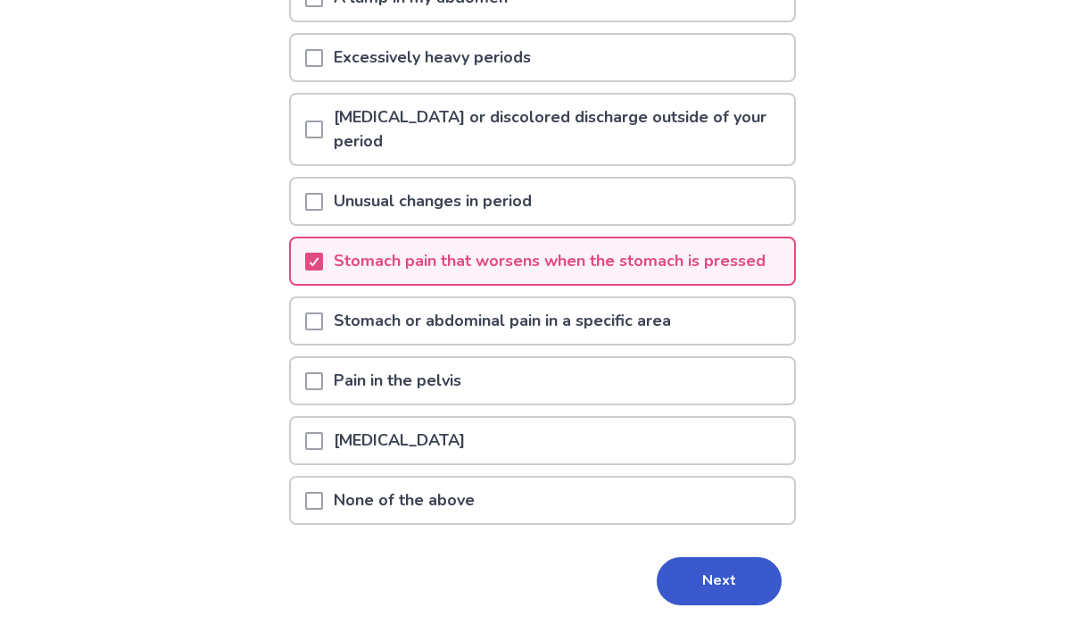
click at [423, 384] on p "Pain in the pelvis" at bounding box center [397, 381] width 149 height 46
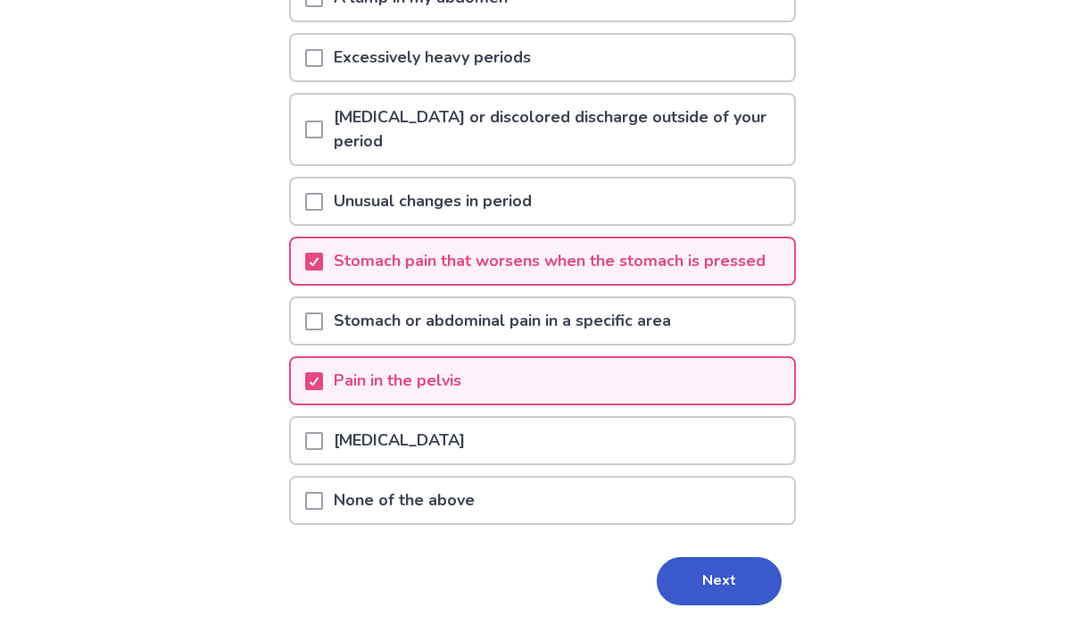
click at [441, 441] on p "Abdominal bloating" at bounding box center [399, 441] width 153 height 46
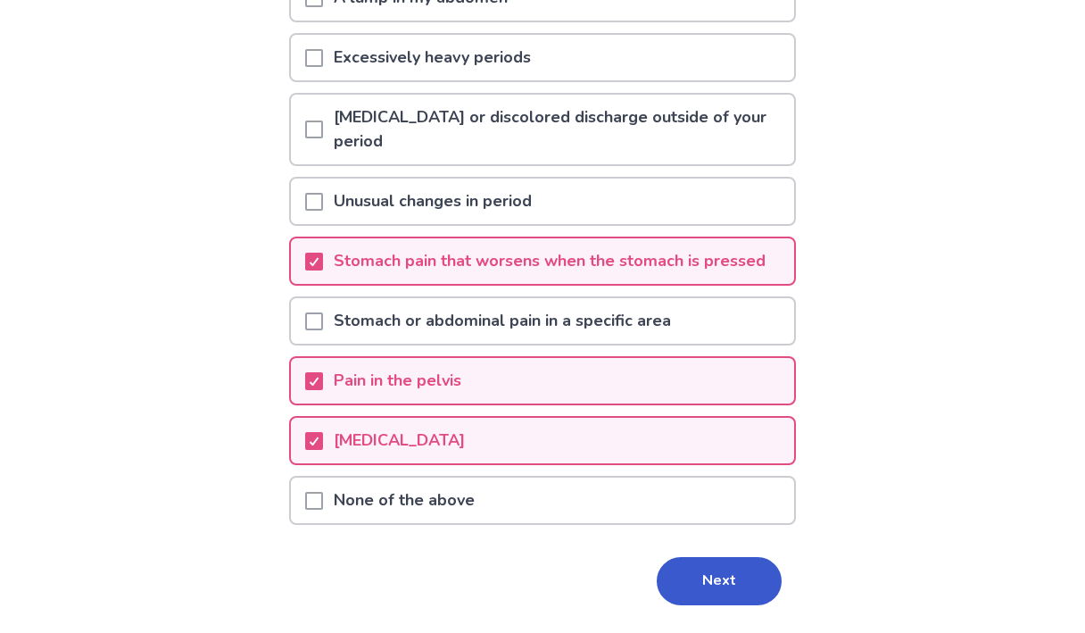
scroll to position [378, 0]
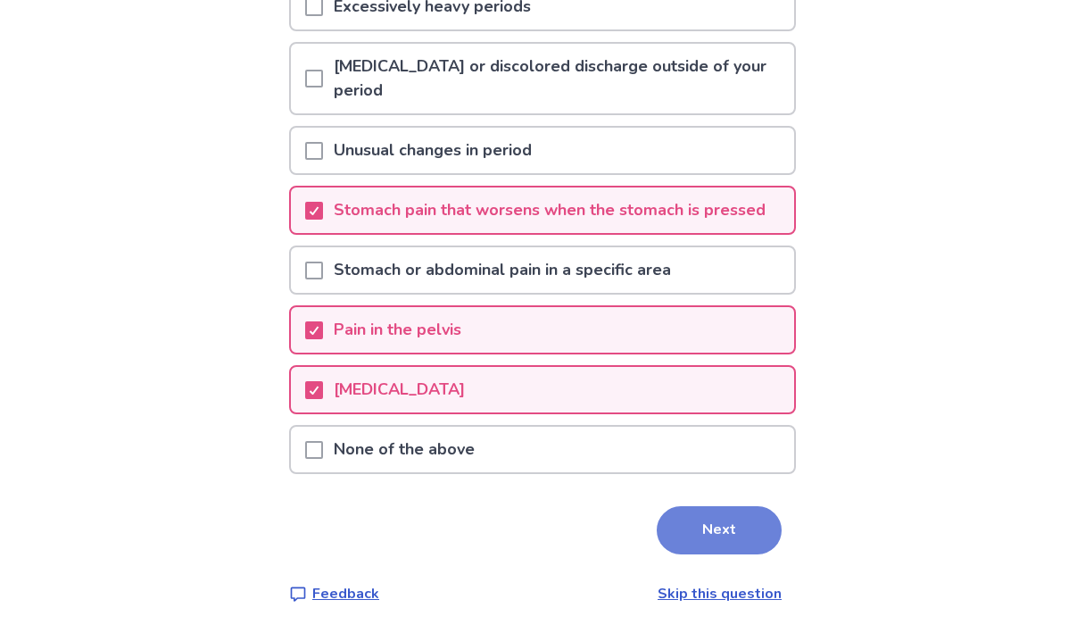
click at [728, 532] on button "Next" at bounding box center [719, 530] width 125 height 48
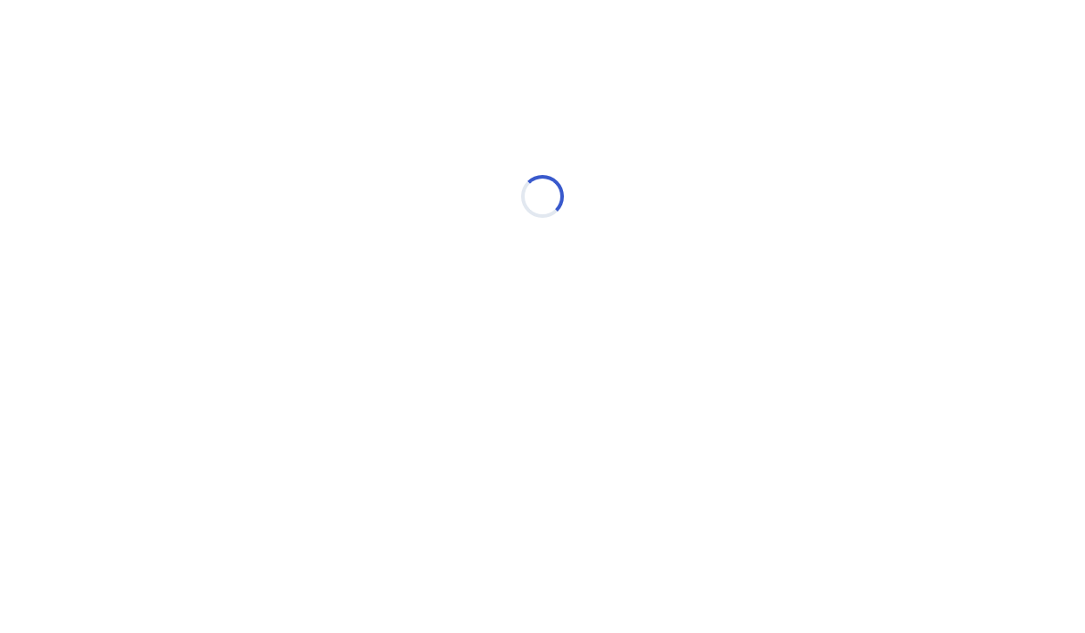
scroll to position [0, 0]
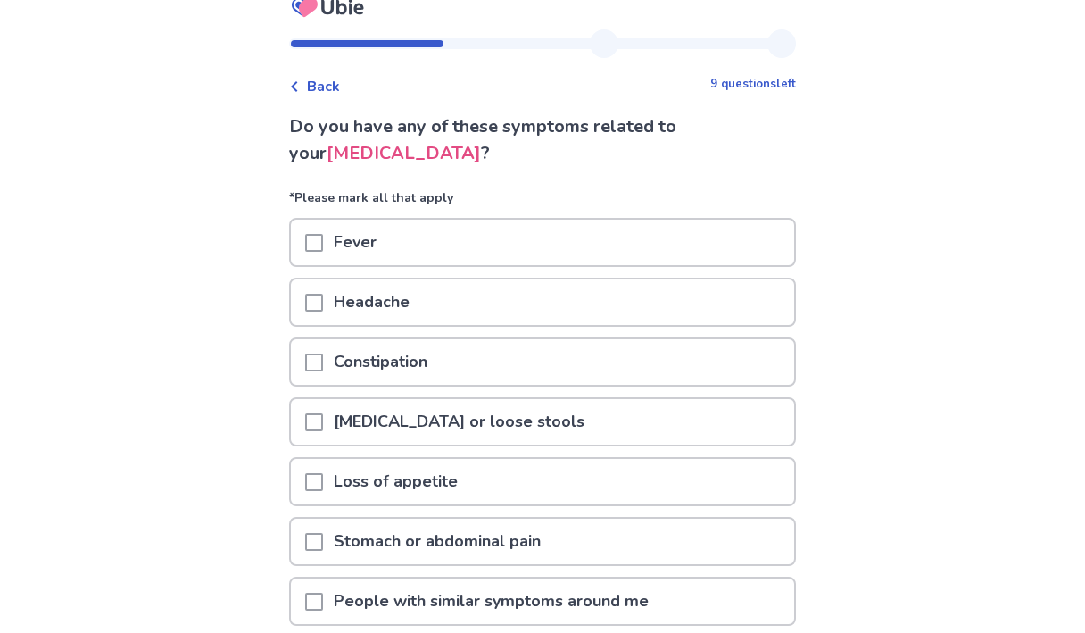
scroll to position [28, 0]
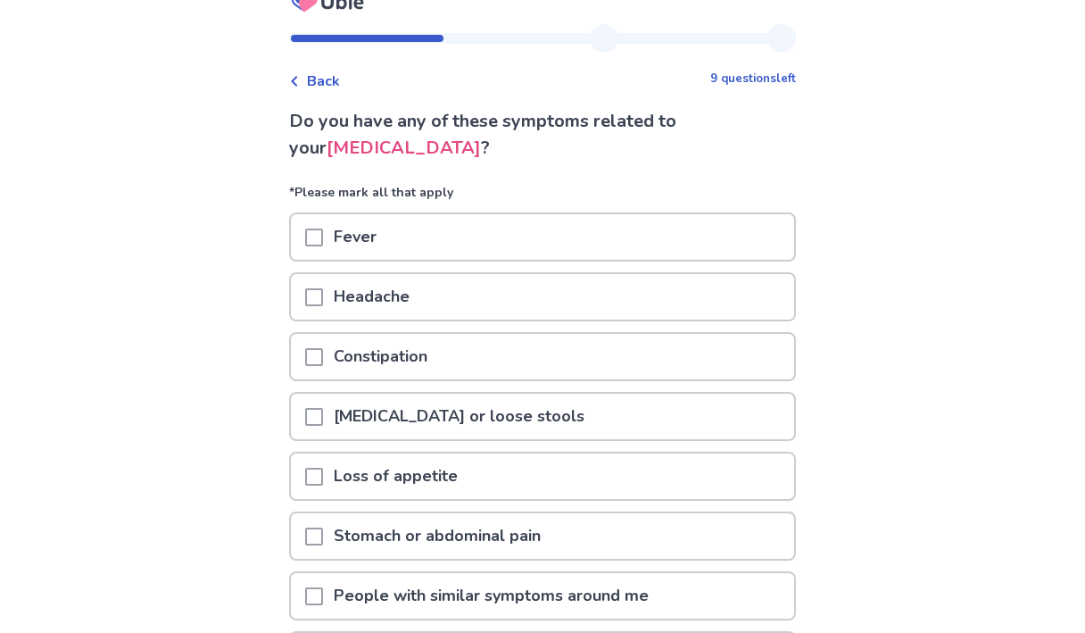
click at [430, 293] on div "Headache" at bounding box center [542, 297] width 503 height 46
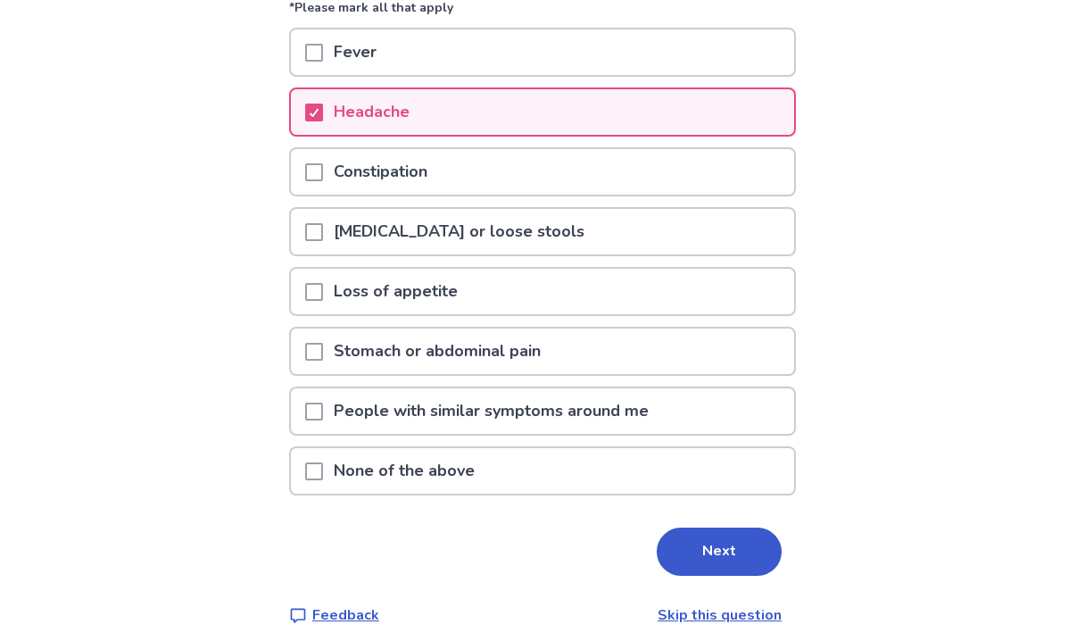
scroll to position [217, 0]
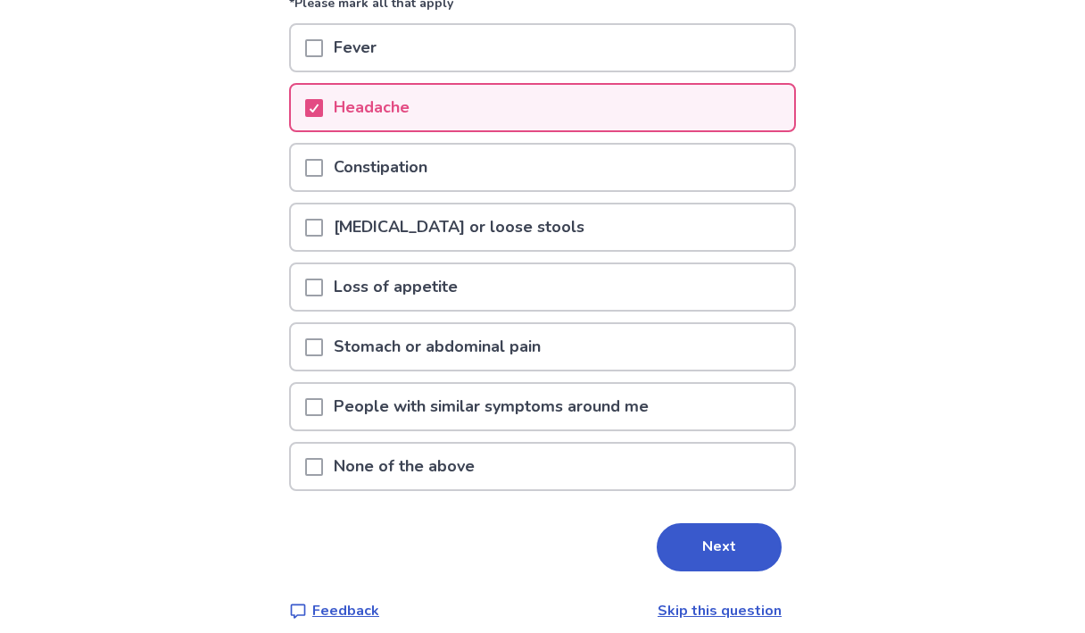
click at [354, 51] on p "Fever" at bounding box center [355, 48] width 64 height 46
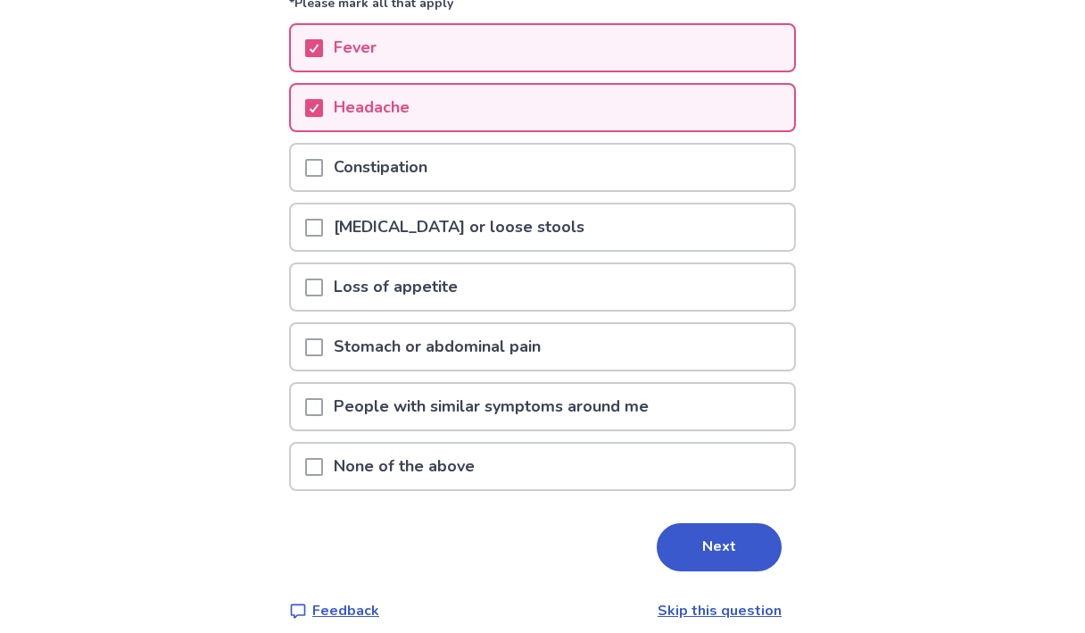
click at [594, 271] on div "Loss of appetite" at bounding box center [542, 287] width 503 height 46
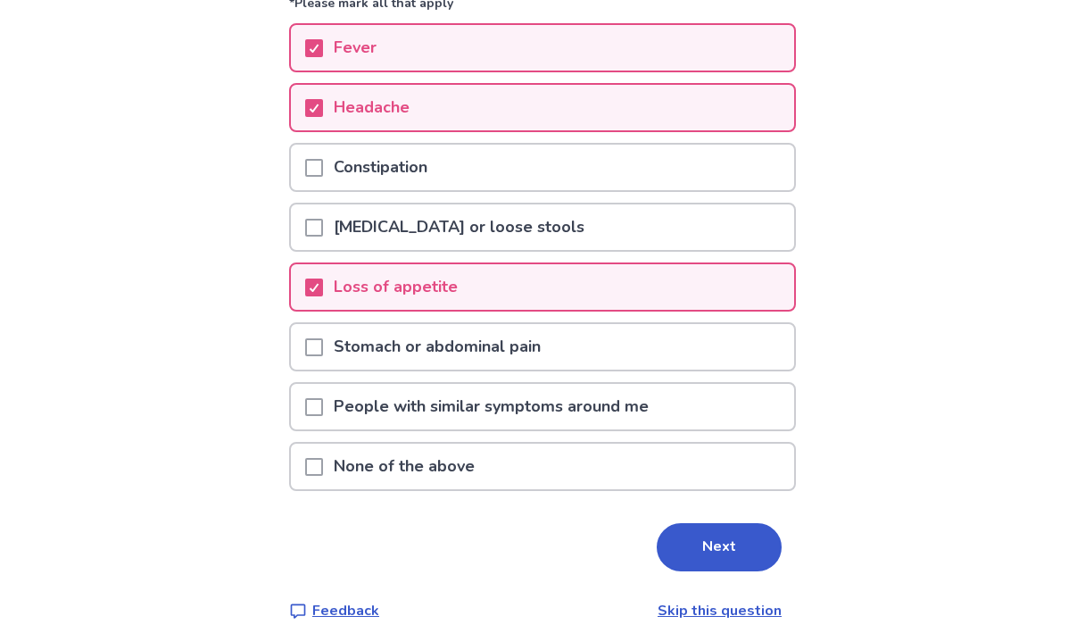
click at [570, 212] on div "Diarrhea or loose stools" at bounding box center [542, 227] width 503 height 46
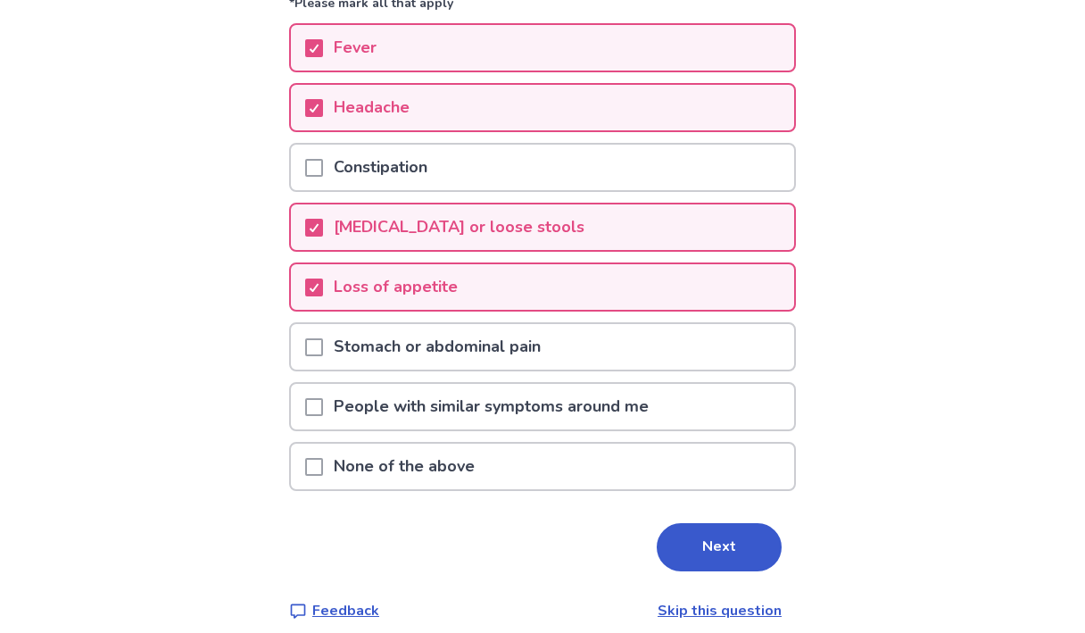
click at [543, 347] on p "Stomach or abdominal pain" at bounding box center [437, 347] width 229 height 46
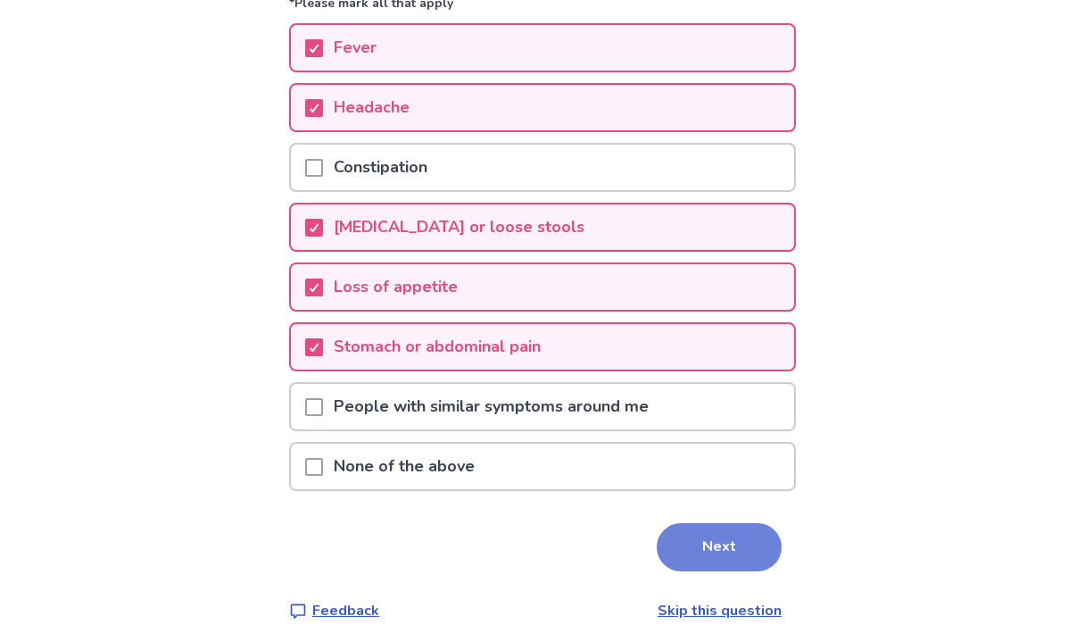
click at [694, 553] on button "Next" at bounding box center [719, 547] width 125 height 48
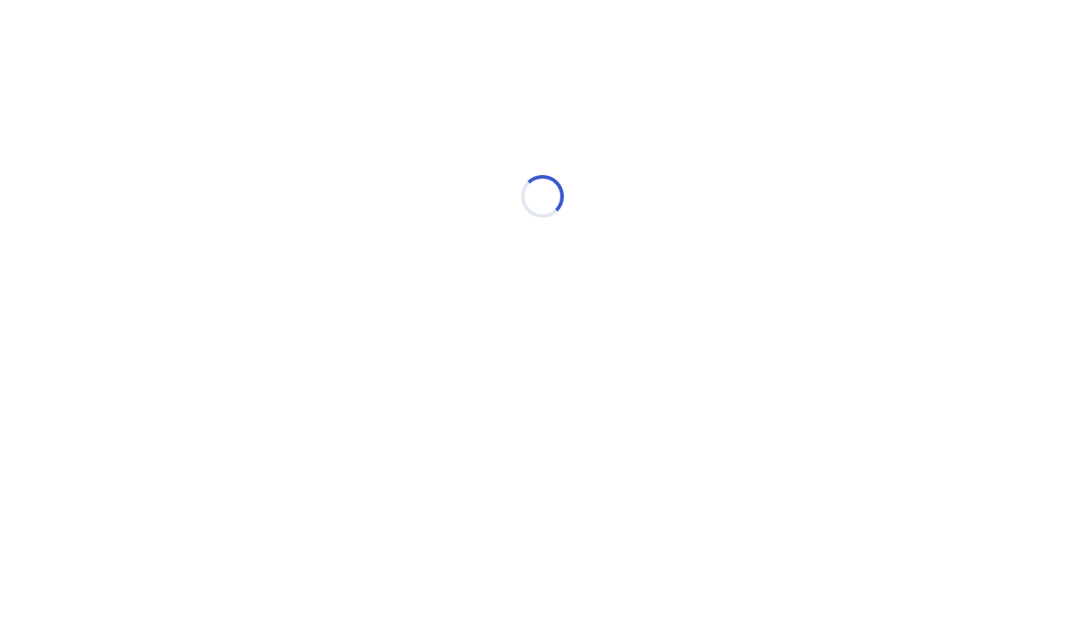
scroll to position [0, 0]
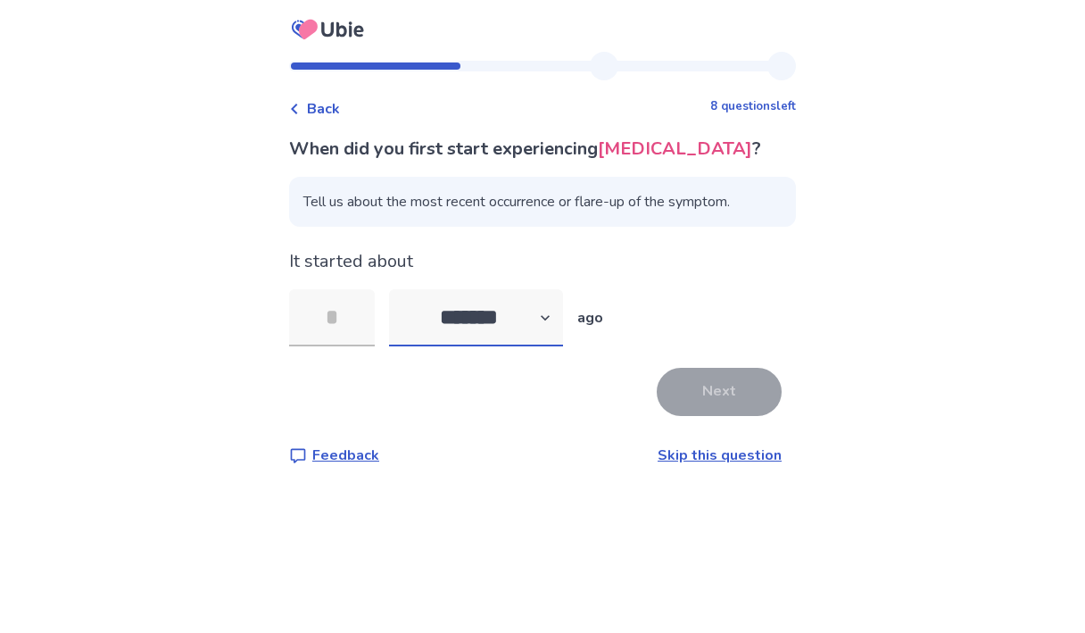
click at [548, 319] on select "******* ****** ******* ******** *******" at bounding box center [476, 317] width 174 height 57
select select "*"
click at [400, 289] on select "******* ****** ******* ******** *******" at bounding box center [476, 317] width 174 height 57
click at [347, 314] on input "tel" at bounding box center [332, 317] width 86 height 57
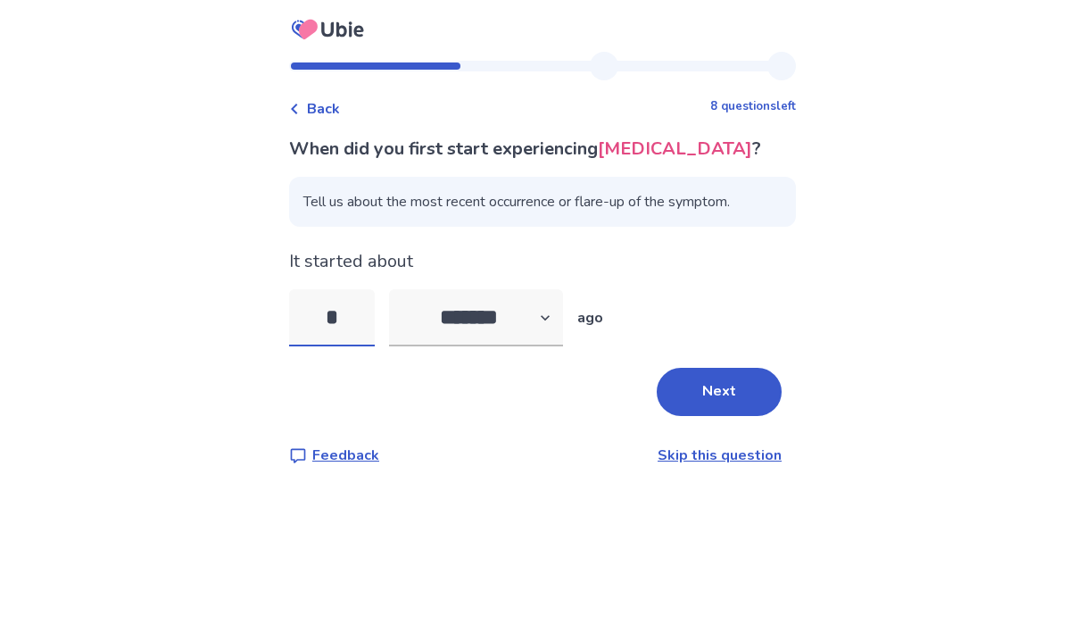
type input "*"
click at [468, 435] on div "When did you first start experiencing nausea or vomiting ? Tell us about the mo…" at bounding box center [542, 301] width 507 height 330
click at [679, 386] on button "Next" at bounding box center [719, 392] width 125 height 48
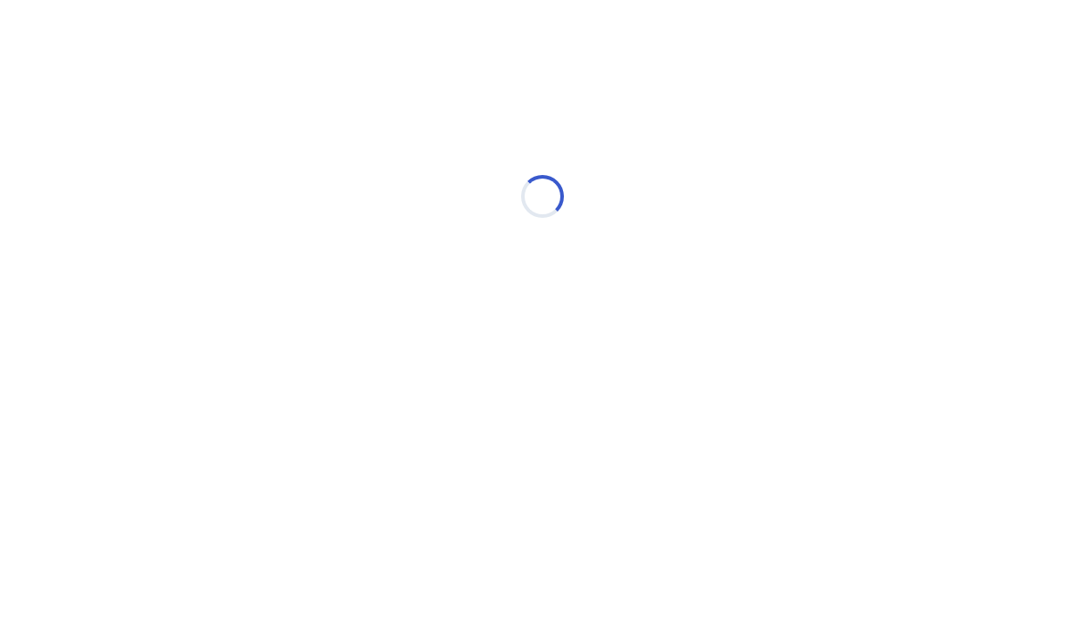
select select "*"
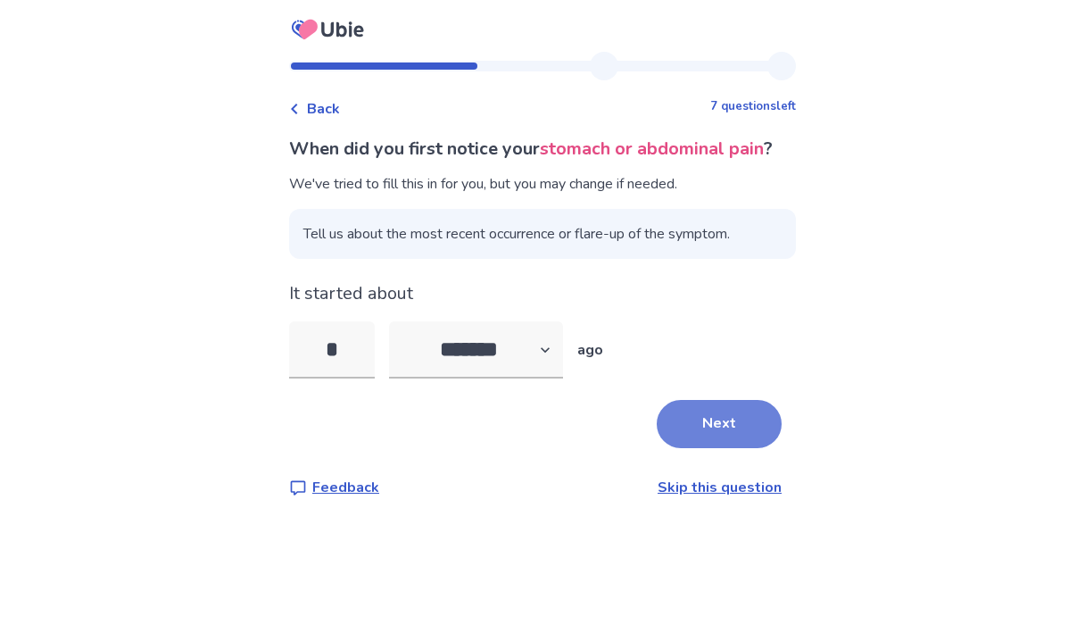
click at [694, 446] on button "Next" at bounding box center [719, 424] width 125 height 48
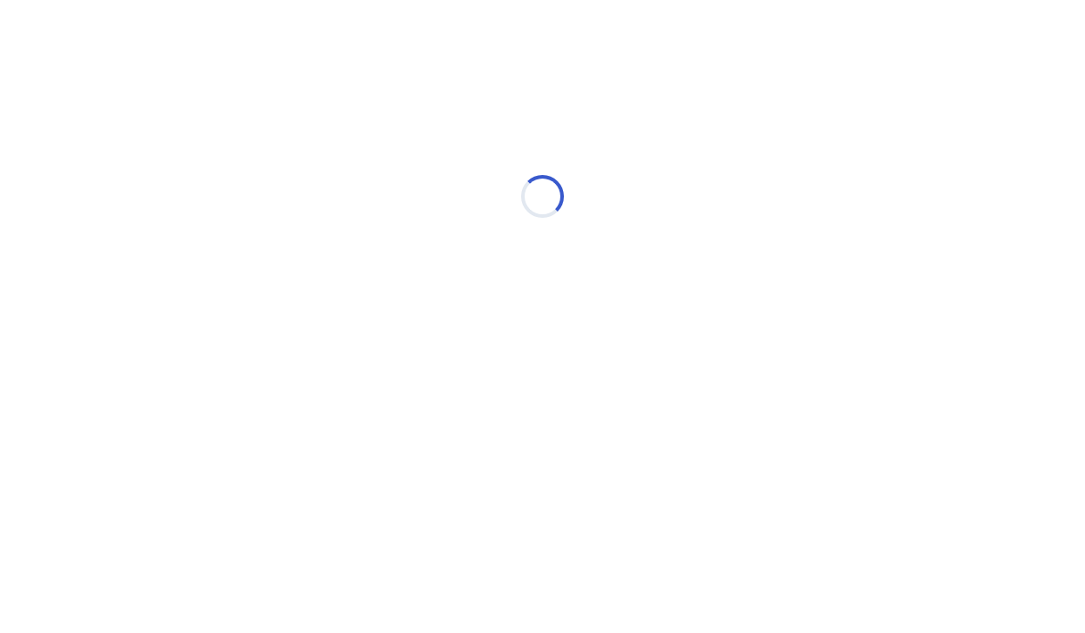
select select "*"
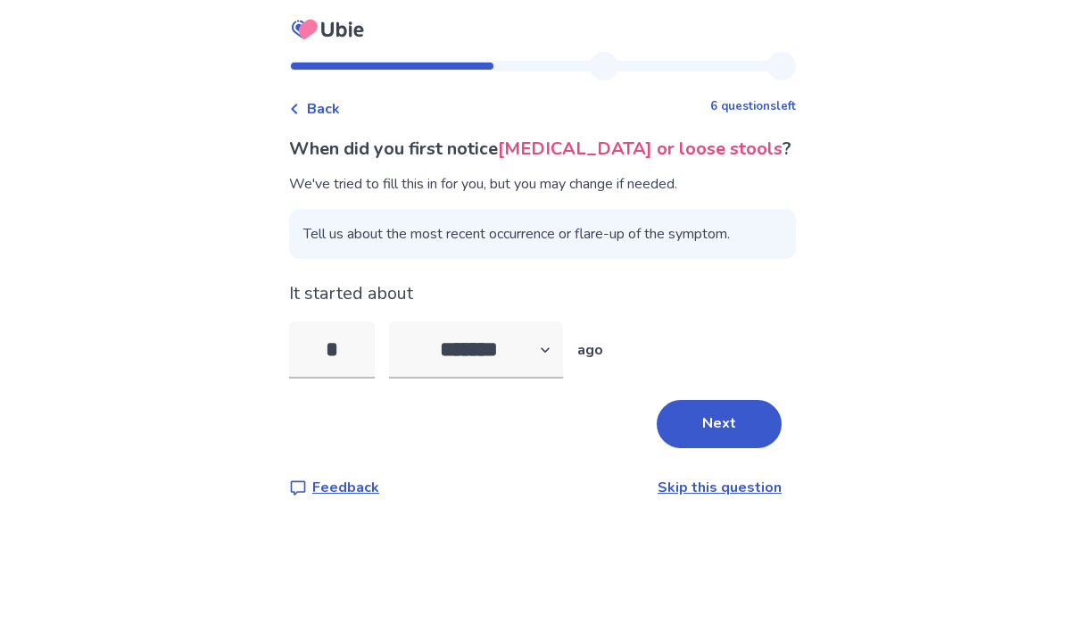
click at [694, 446] on button "Next" at bounding box center [719, 424] width 125 height 48
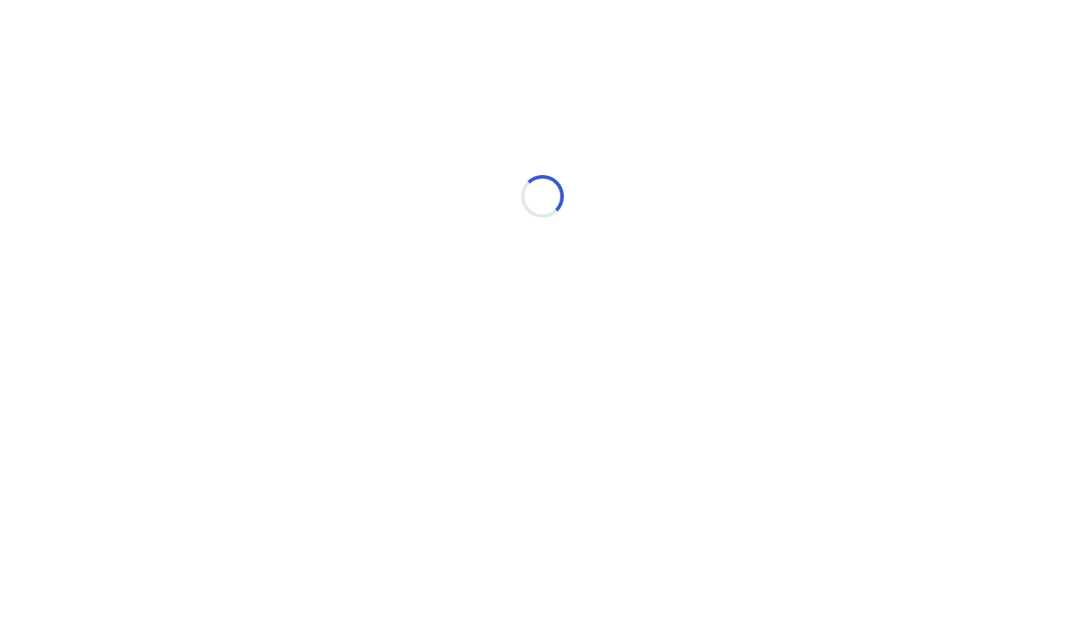
select select "*"
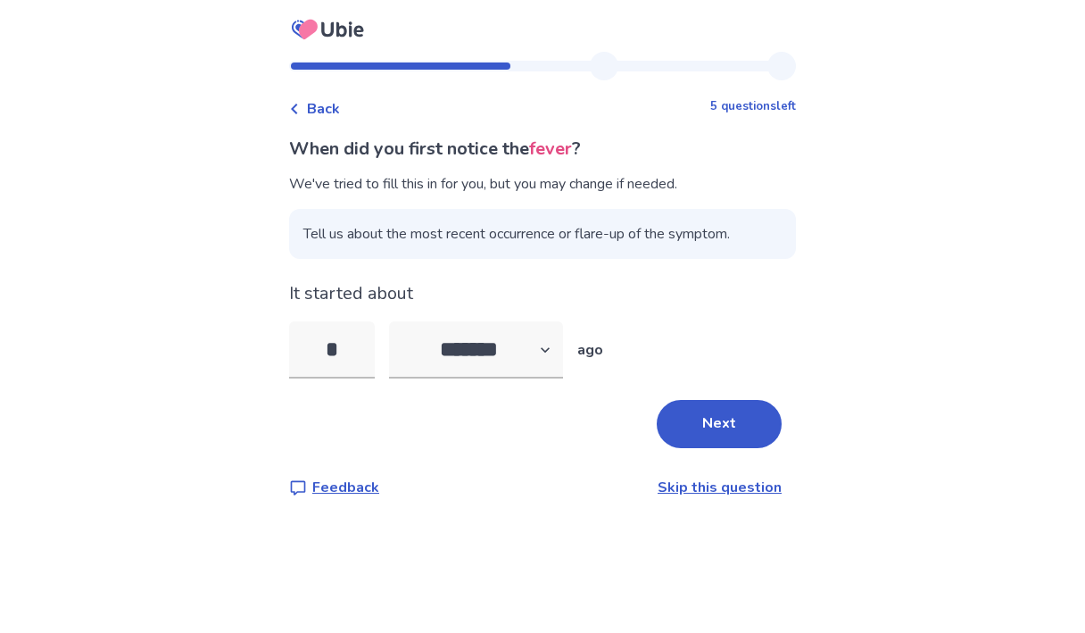
click at [694, 446] on button "Next" at bounding box center [719, 424] width 125 height 48
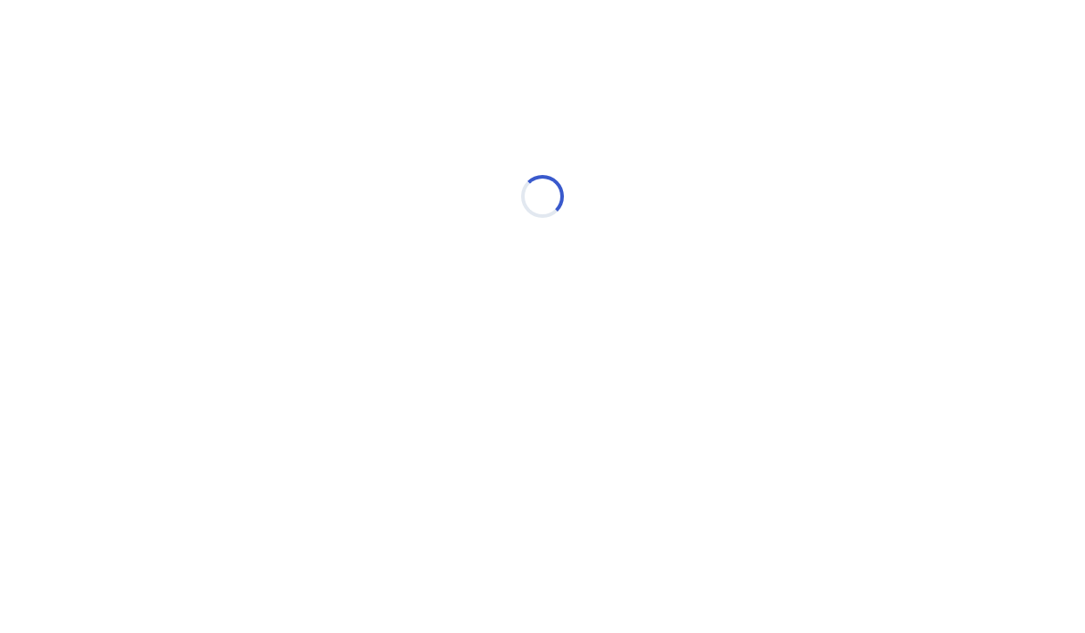
select select "*"
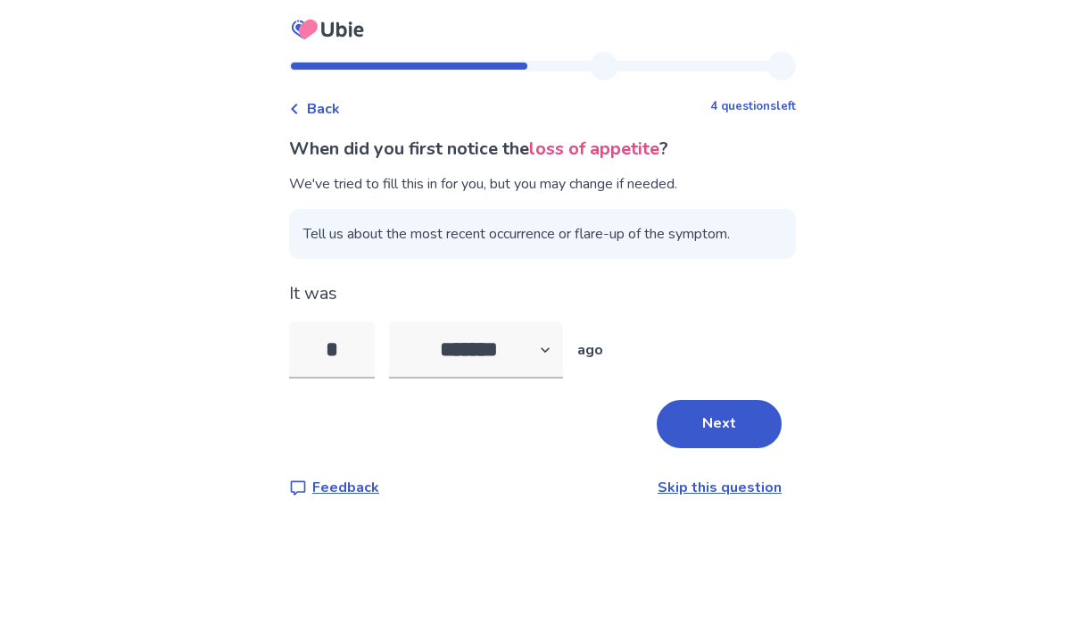
click at [694, 446] on button "Next" at bounding box center [719, 424] width 125 height 48
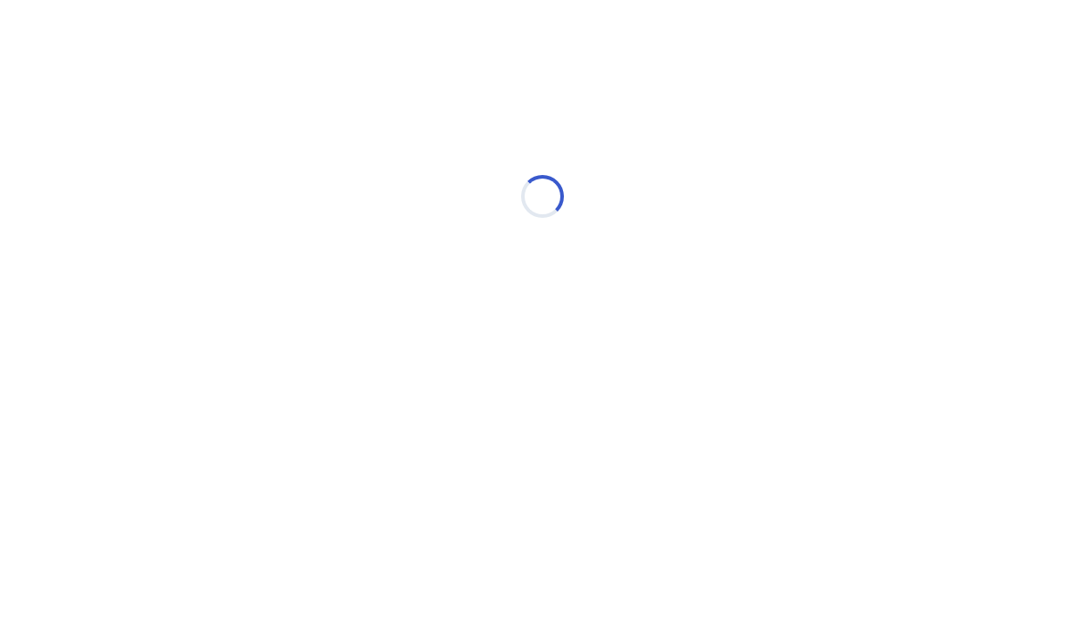
select select "*"
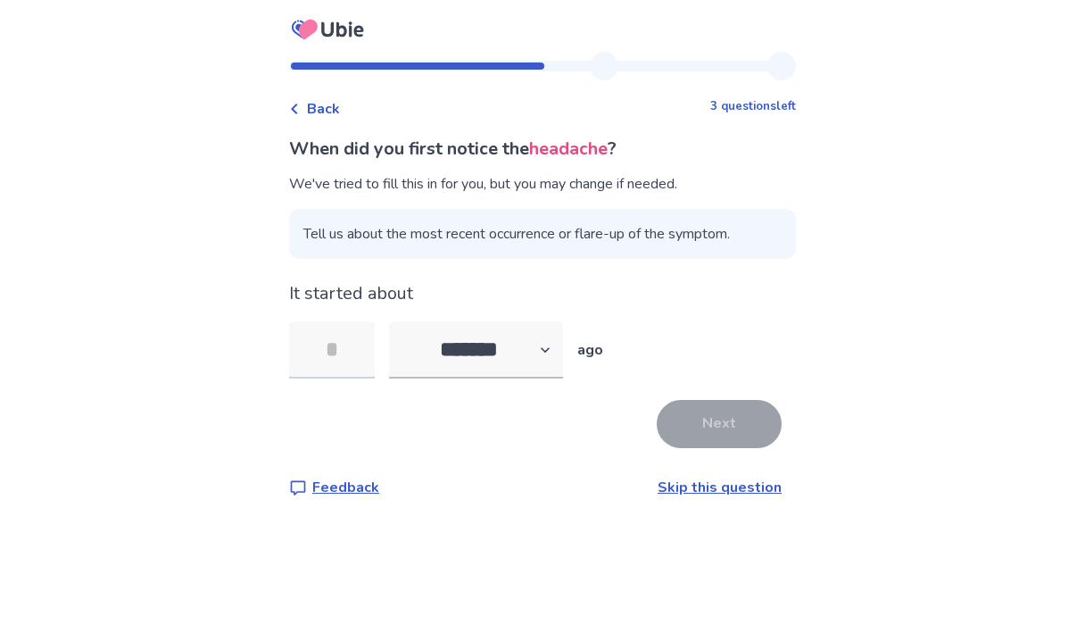
type input "*"
click at [721, 415] on button "Next" at bounding box center [719, 424] width 125 height 48
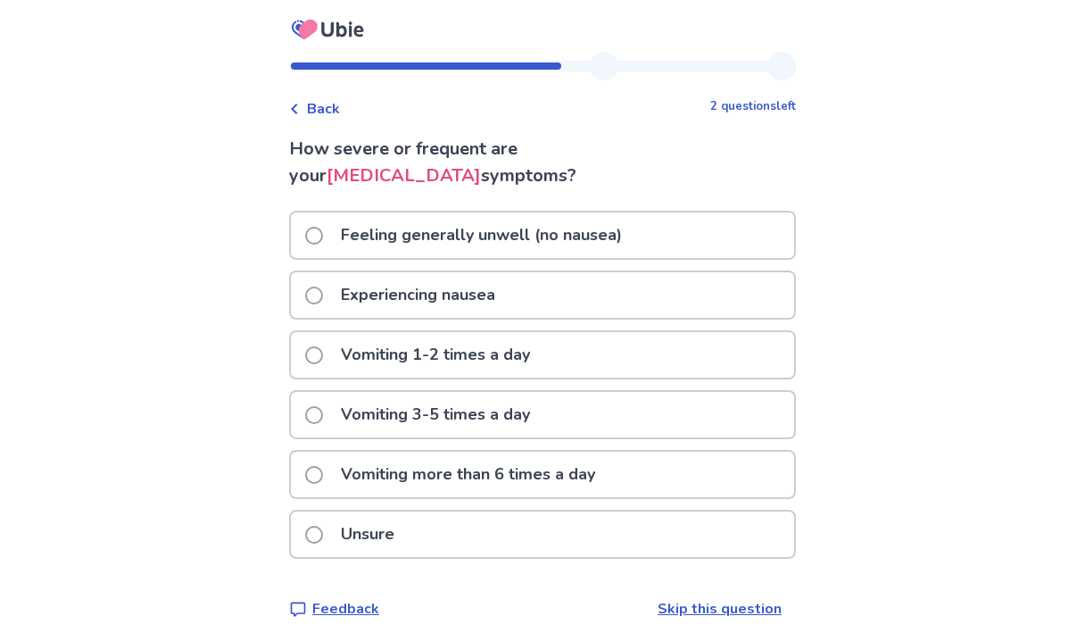
click at [561, 415] on div "Vomiting 3-5 times a day" at bounding box center [542, 415] width 503 height 46
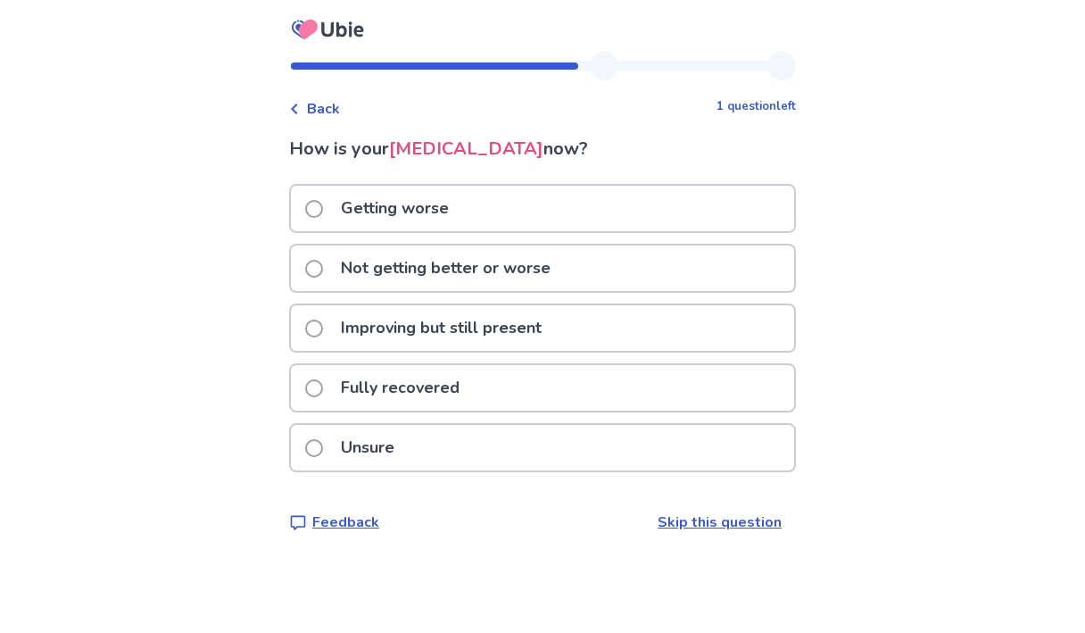
click at [472, 457] on div "Unsure" at bounding box center [542, 448] width 503 height 46
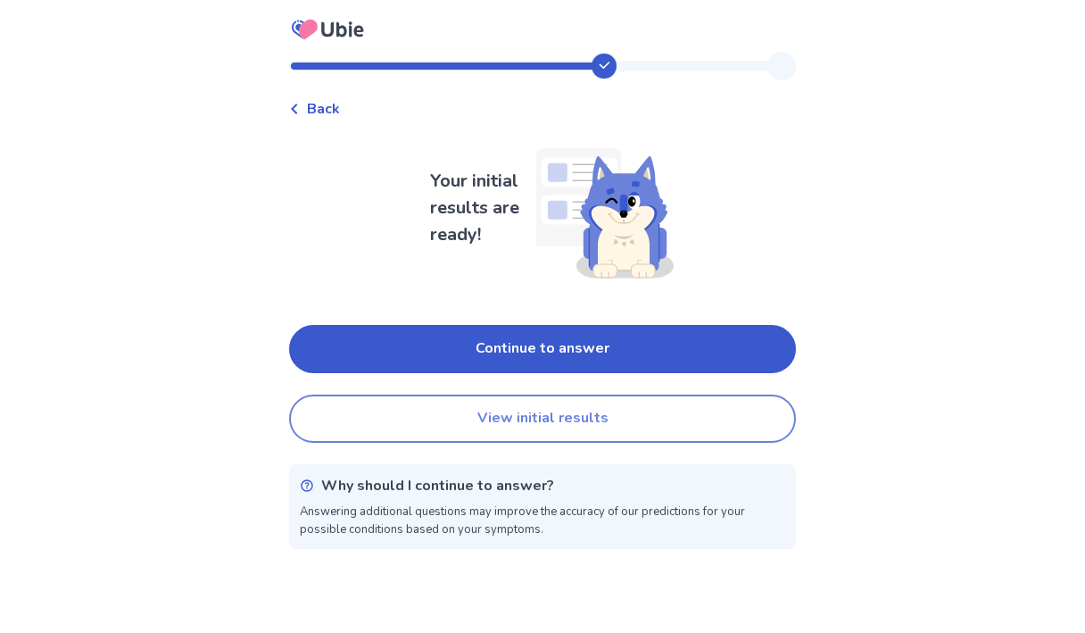
click at [518, 423] on button "View initial results" at bounding box center [542, 419] width 507 height 48
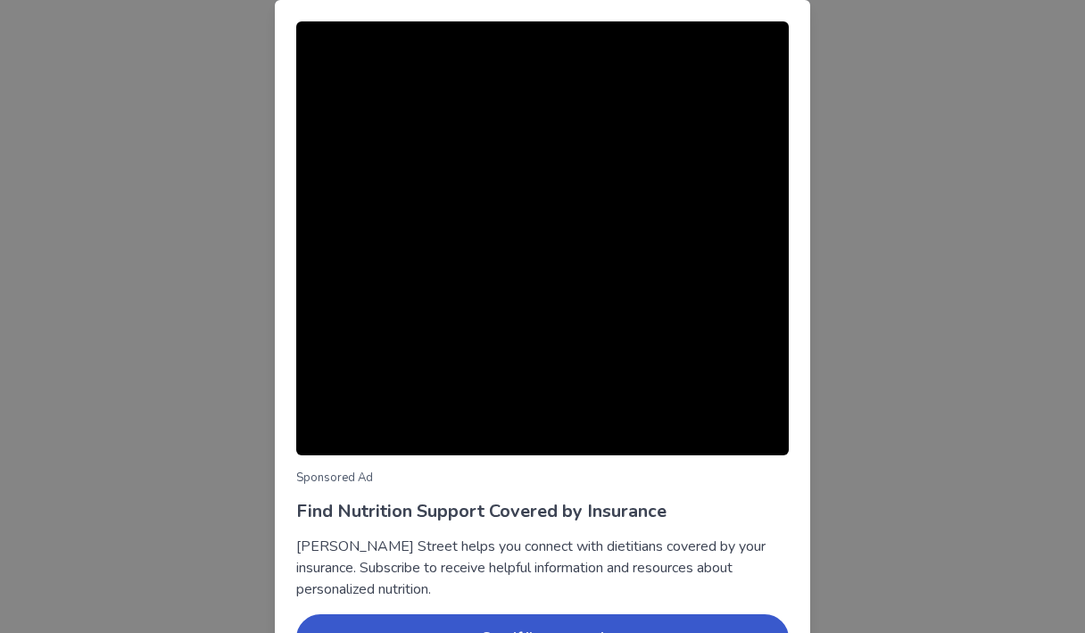
scroll to position [110, 0]
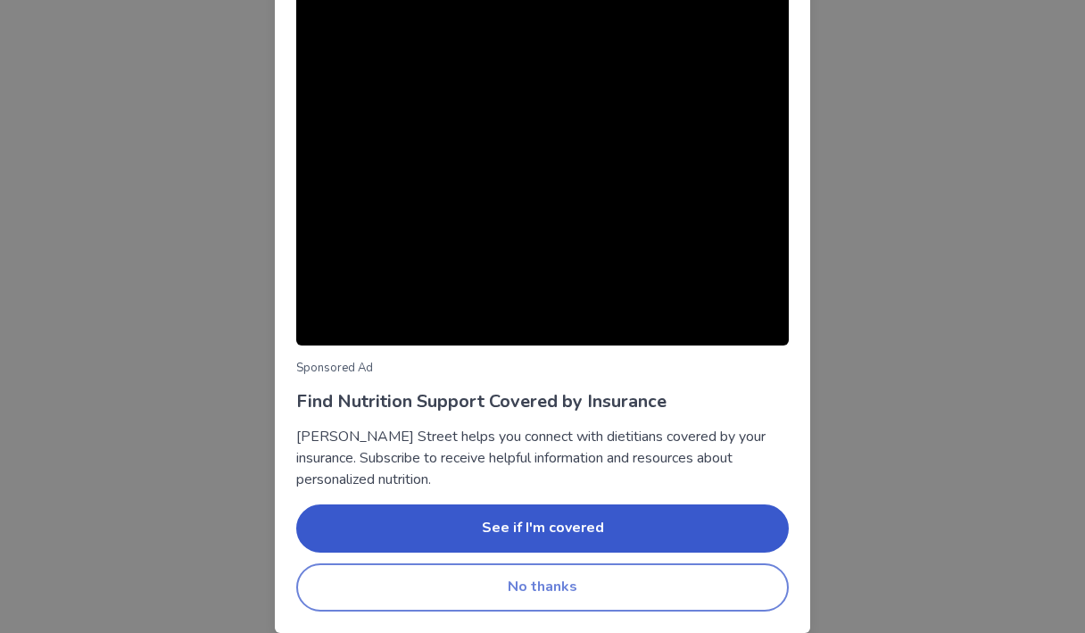
click at [678, 594] on button "No thanks" at bounding box center [542, 587] width 493 height 48
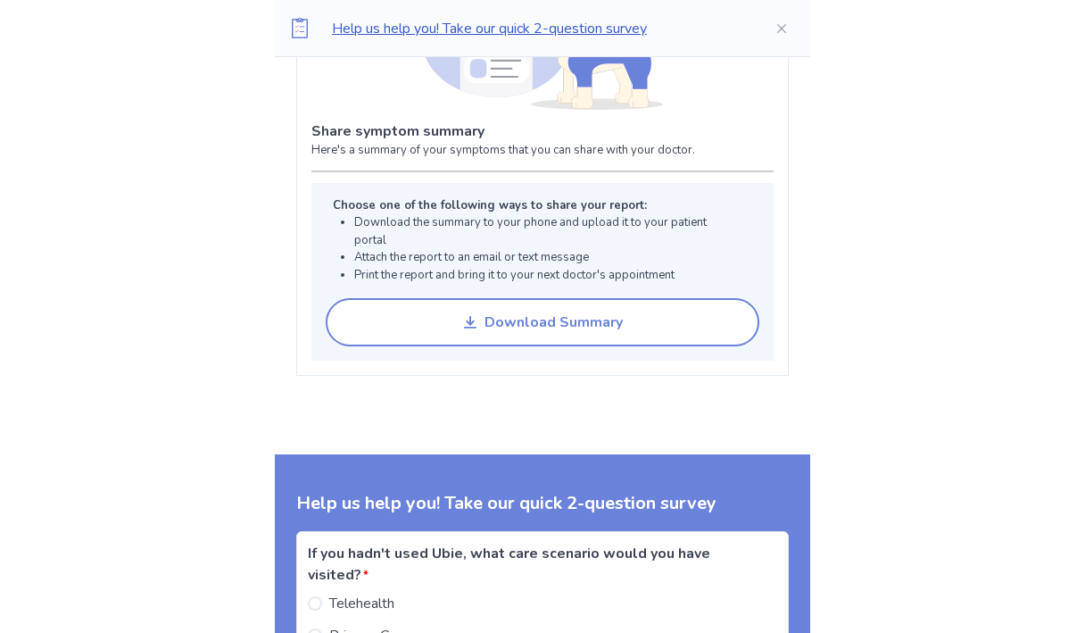
scroll to position [0, 0]
